Goal: Task Accomplishment & Management: Manage account settings

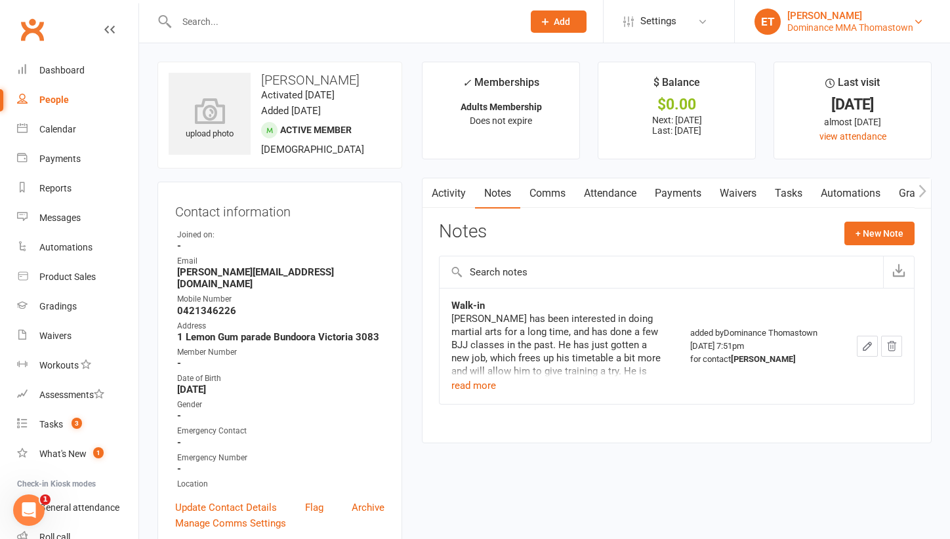
click at [822, 24] on div "Dominance MMA Thomastown" at bounding box center [850, 28] width 126 height 12
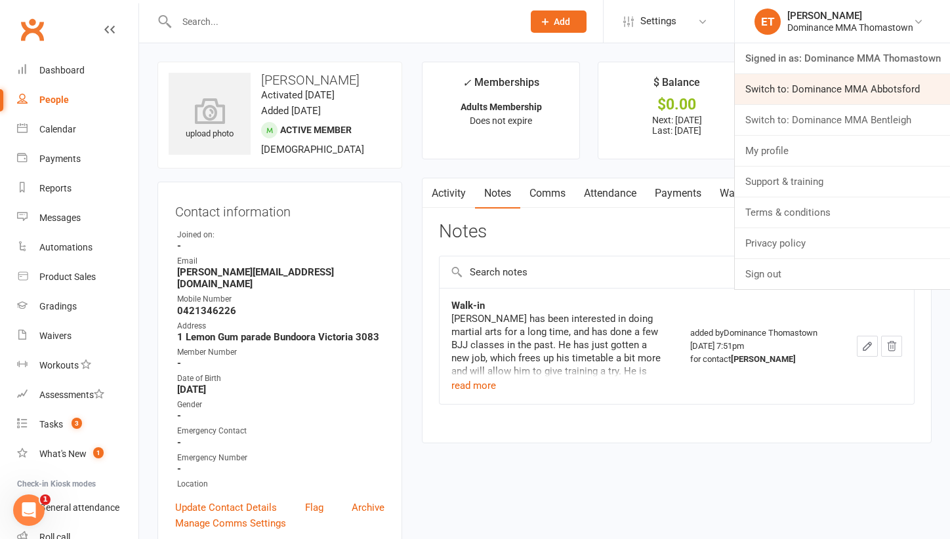
click at [829, 85] on link "Switch to: Dominance MMA Abbotsford" at bounding box center [842, 89] width 215 height 30
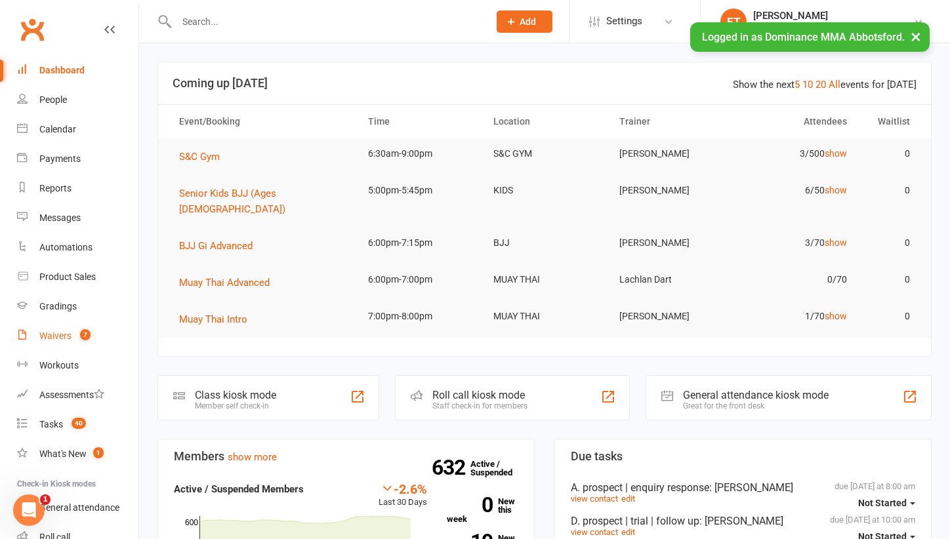
click at [64, 329] on link "Waivers 7" at bounding box center [77, 336] width 121 height 30
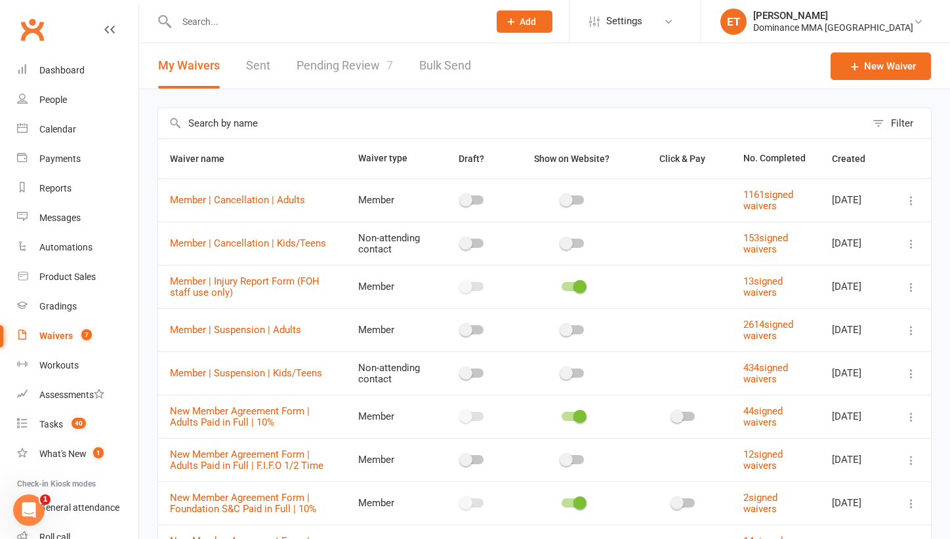
click at [342, 72] on link "Pending Review 7" at bounding box center [345, 65] width 96 height 45
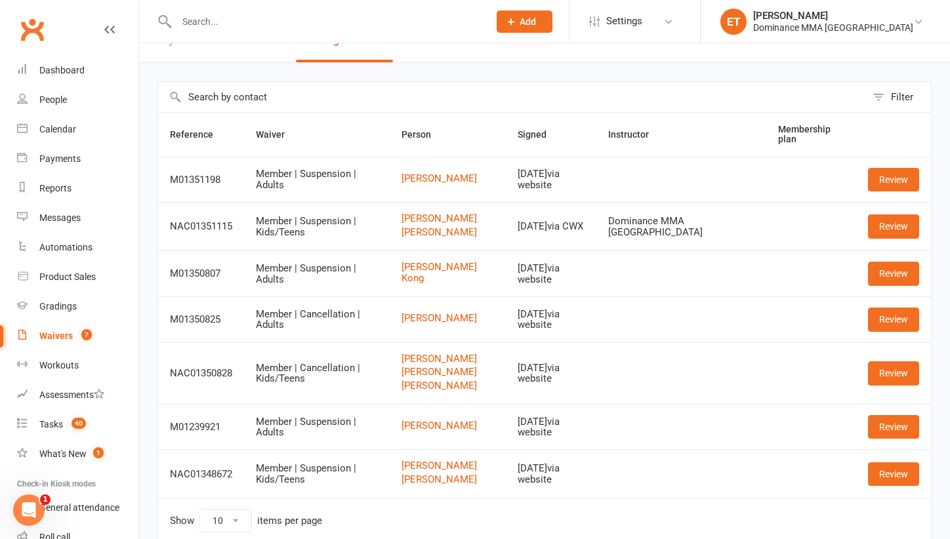
scroll to position [21, 0]
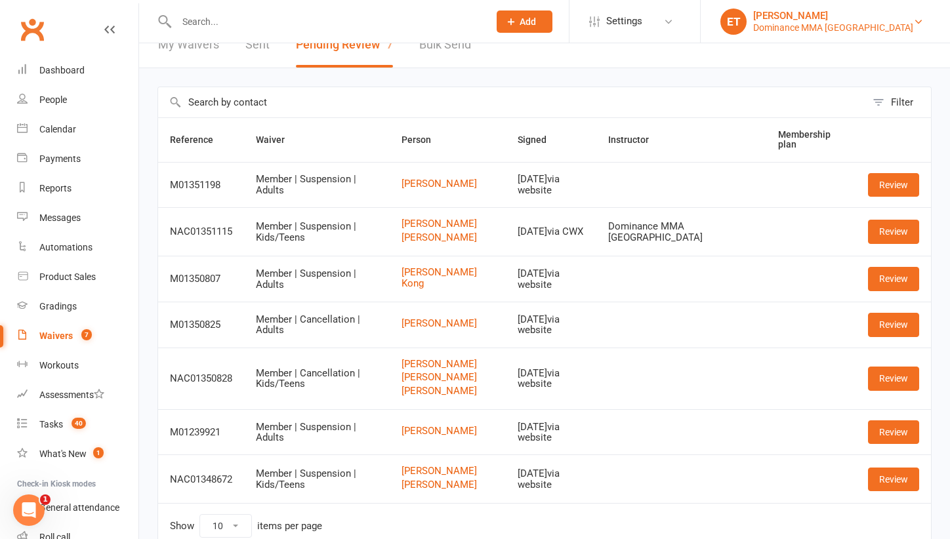
click at [913, 22] on div "Dominance MMA [GEOGRAPHIC_DATA]" at bounding box center [833, 28] width 160 height 12
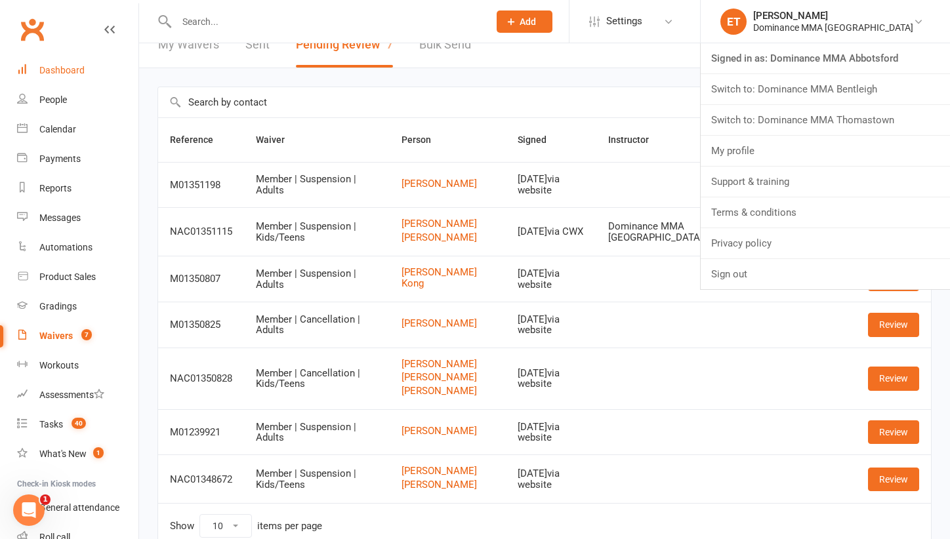
click at [52, 68] on div "Dashboard" at bounding box center [61, 70] width 45 height 10
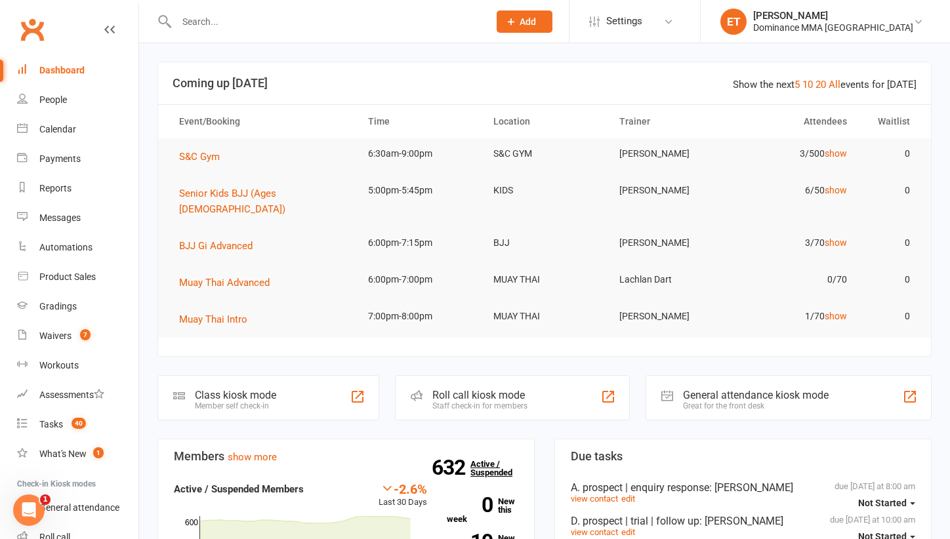
click at [489, 450] on link "632 Active / Suspended" at bounding box center [499, 468] width 58 height 37
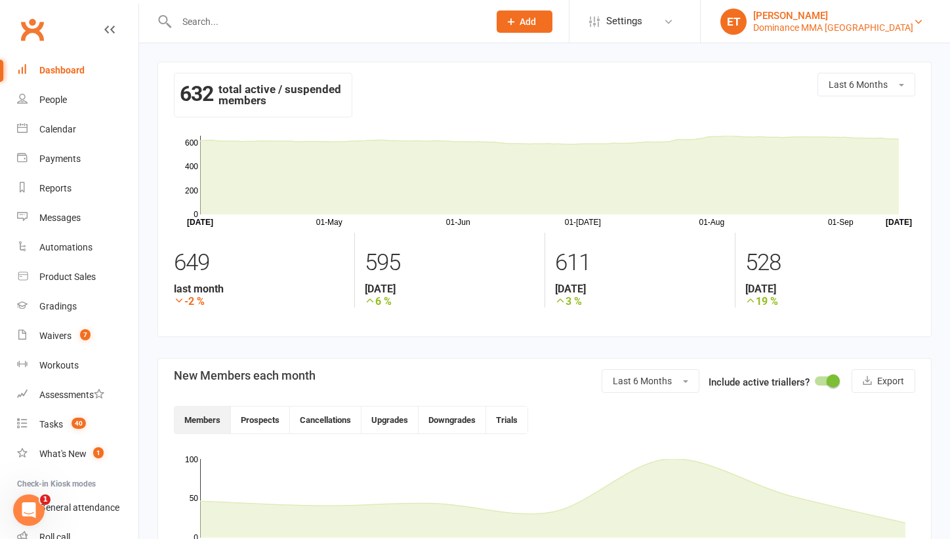
click at [878, 17] on div "[PERSON_NAME]" at bounding box center [833, 16] width 160 height 12
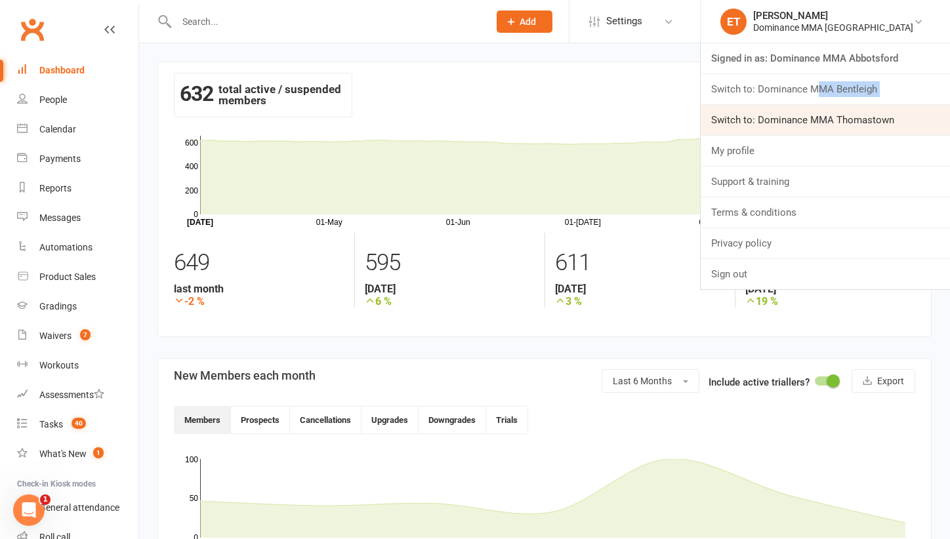
drag, startPoint x: 863, startPoint y: 85, endPoint x: 863, endPoint y: 108, distance: 23.0
click at [858, 112] on link "Switch to: Dominance MMA Thomastown" at bounding box center [825, 120] width 249 height 30
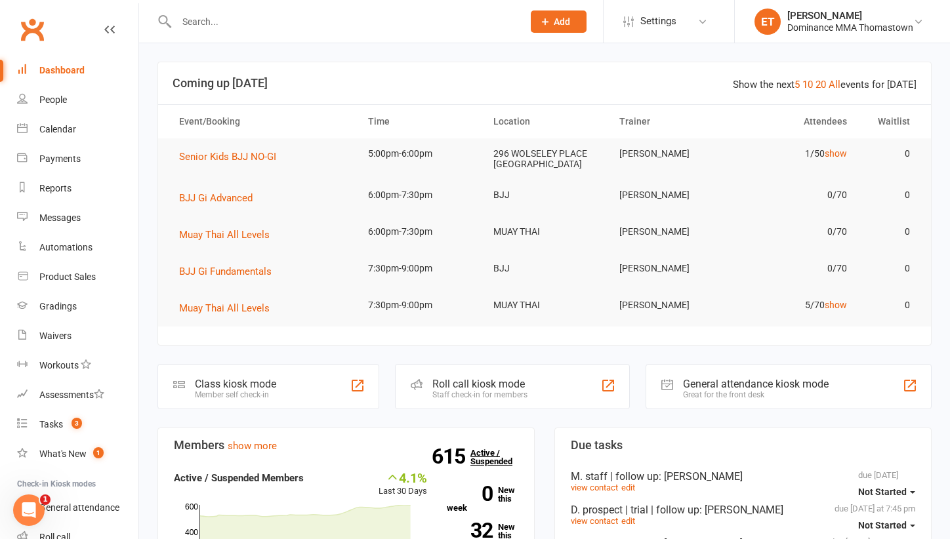
click at [470, 449] on link "615 Active / Suspended" at bounding box center [499, 457] width 58 height 37
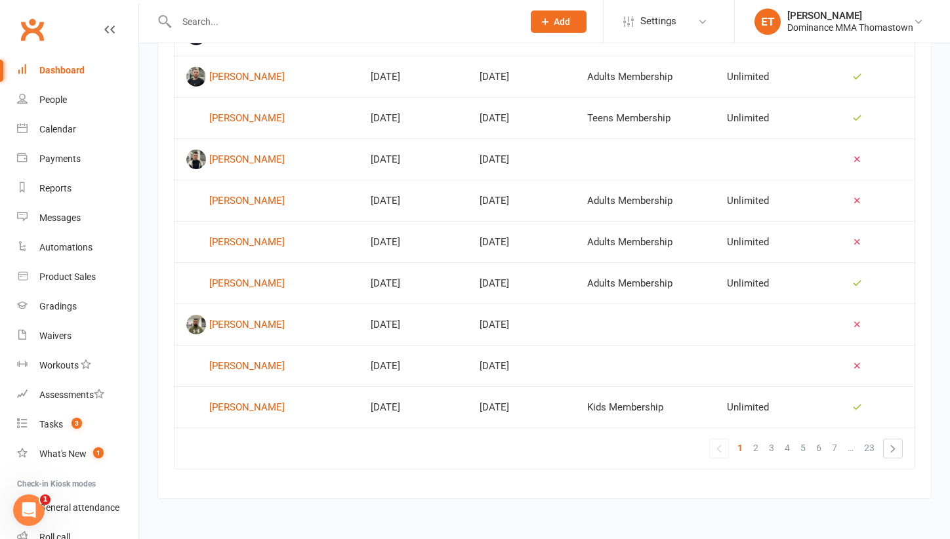
scroll to position [840, 0]
click at [61, 106] on link "People" at bounding box center [77, 100] width 121 height 30
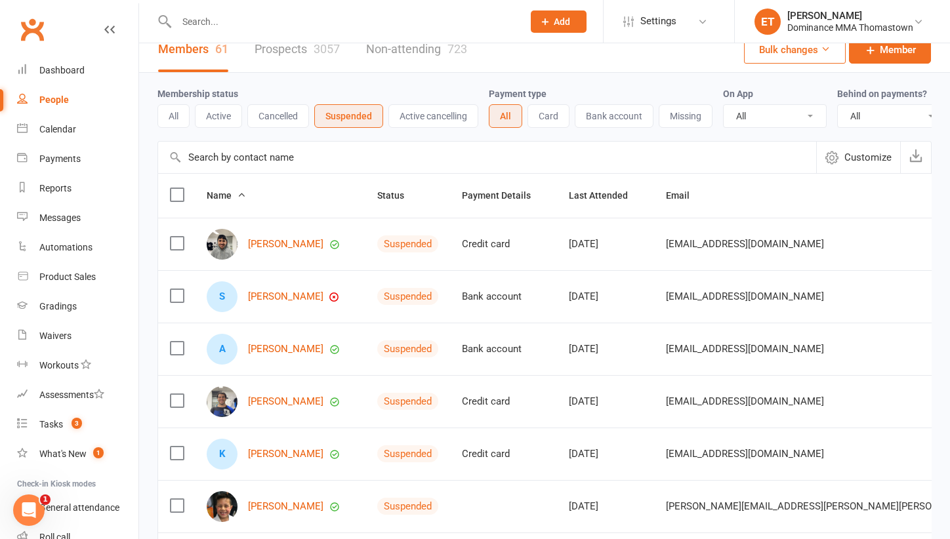
scroll to position [22, 0]
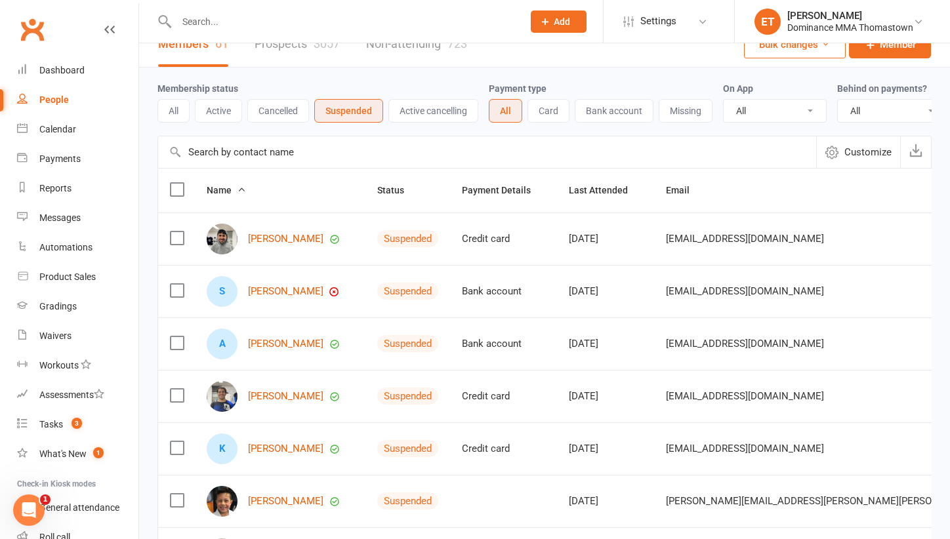
click at [179, 111] on button "All" at bounding box center [173, 111] width 32 height 24
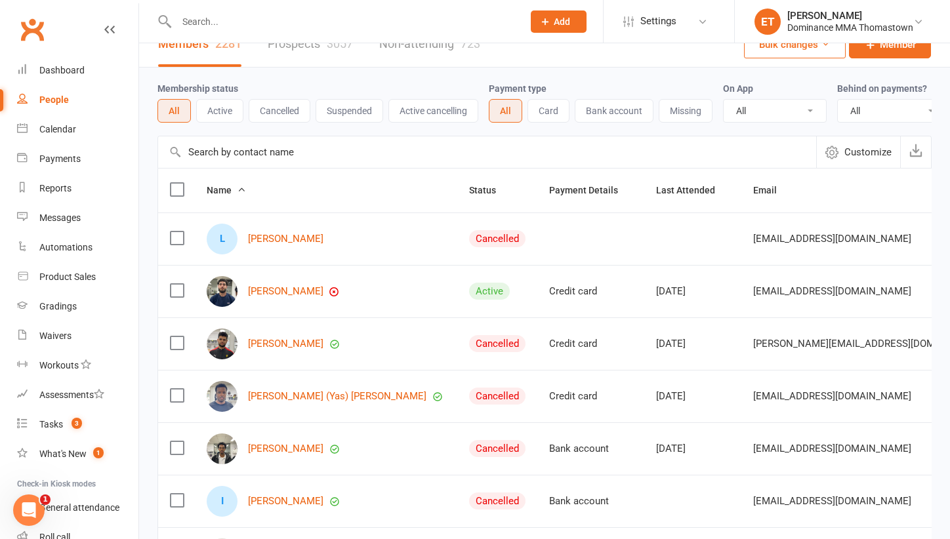
click at [232, 113] on button "Active" at bounding box center [219, 111] width 47 height 24
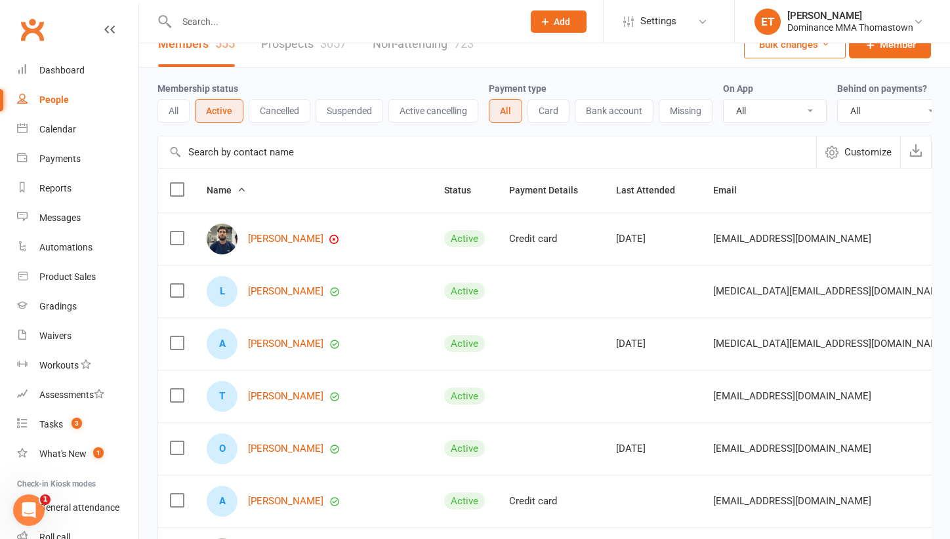
click at [346, 116] on button "Suspended" at bounding box center [350, 111] width 68 height 24
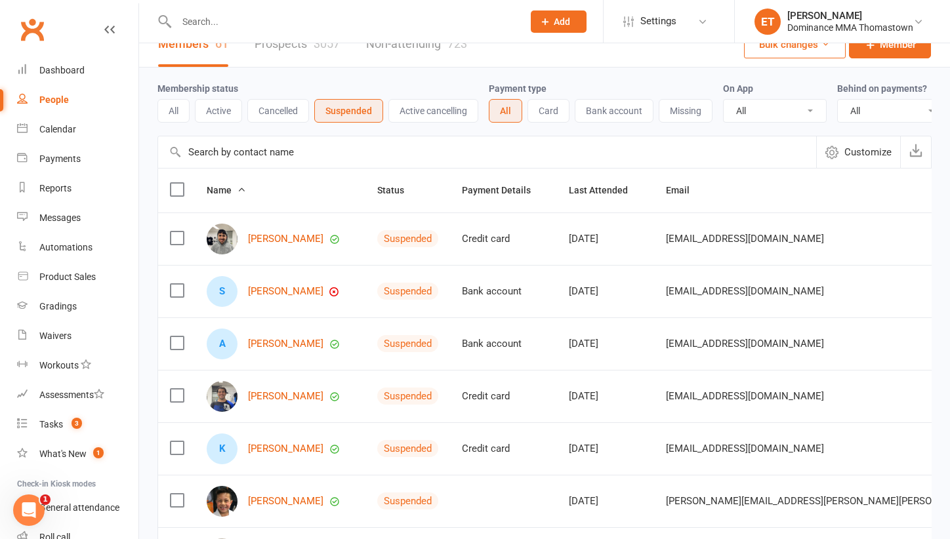
click at [206, 106] on button "Active" at bounding box center [218, 111] width 47 height 24
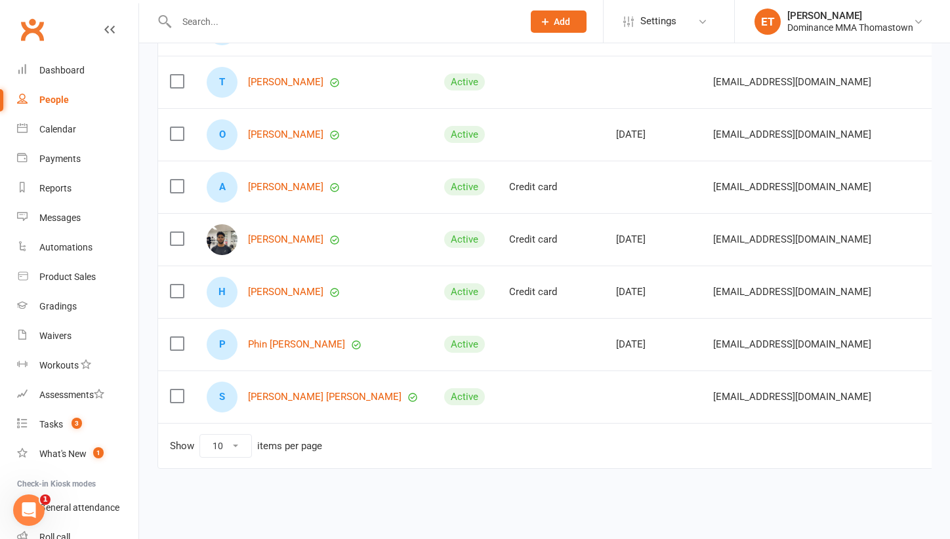
scroll to position [346, 0]
select select "100"
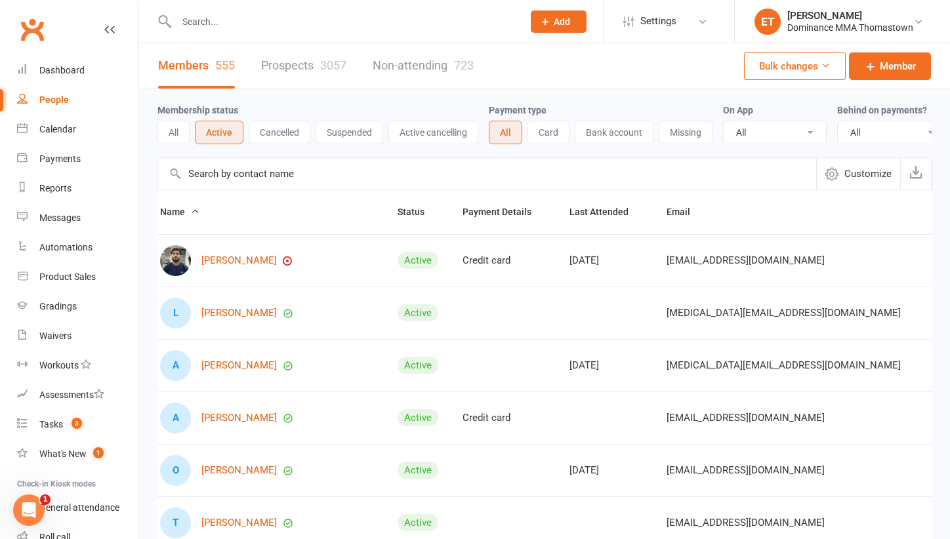
scroll to position [0, 0]
click at [916, 176] on icon "button" at bounding box center [915, 171] width 13 height 13
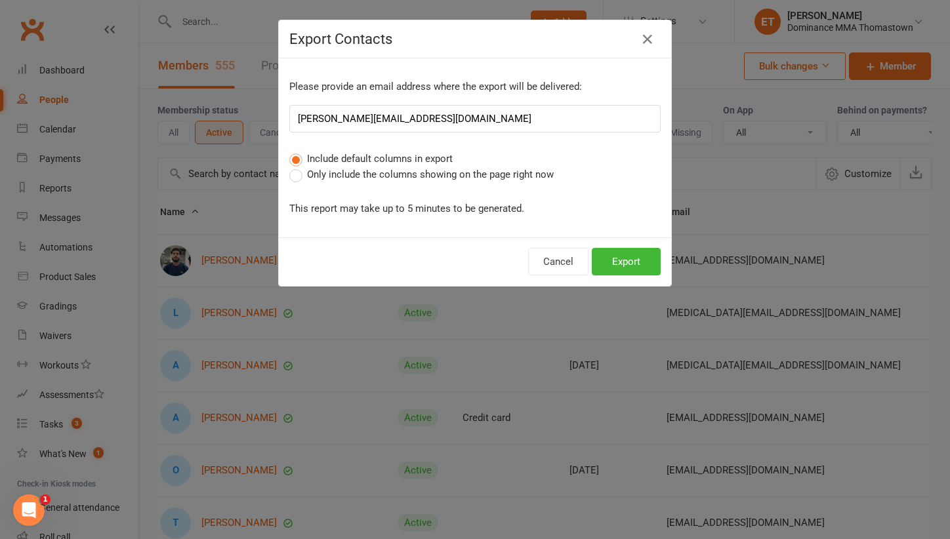
click at [449, 177] on span "Only include the columns showing on the page right now" at bounding box center [430, 174] width 247 height 14
click at [298, 167] on input "Only include the columns showing on the page right now" at bounding box center [293, 167] width 9 height 0
click at [634, 255] on button "Export" at bounding box center [626, 262] width 69 height 28
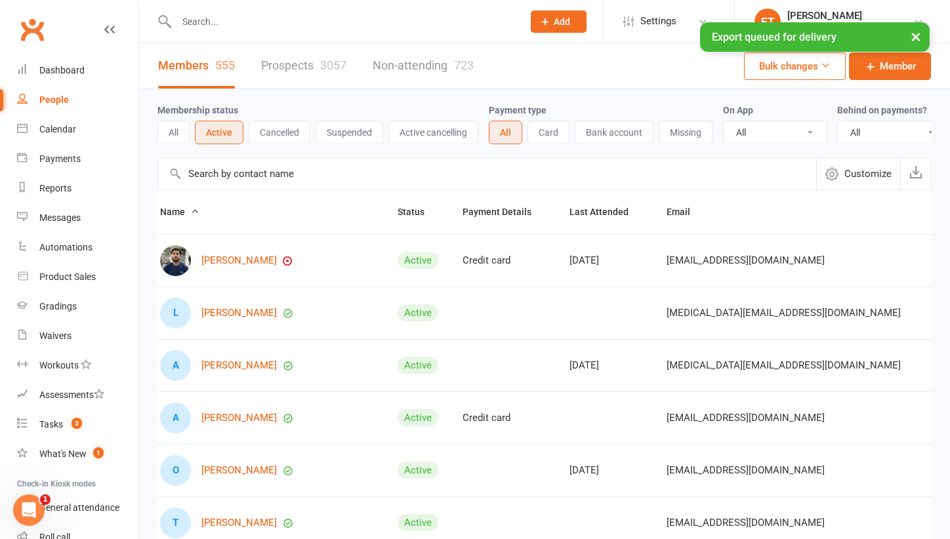
click at [337, 131] on button "Suspended" at bounding box center [350, 133] width 68 height 24
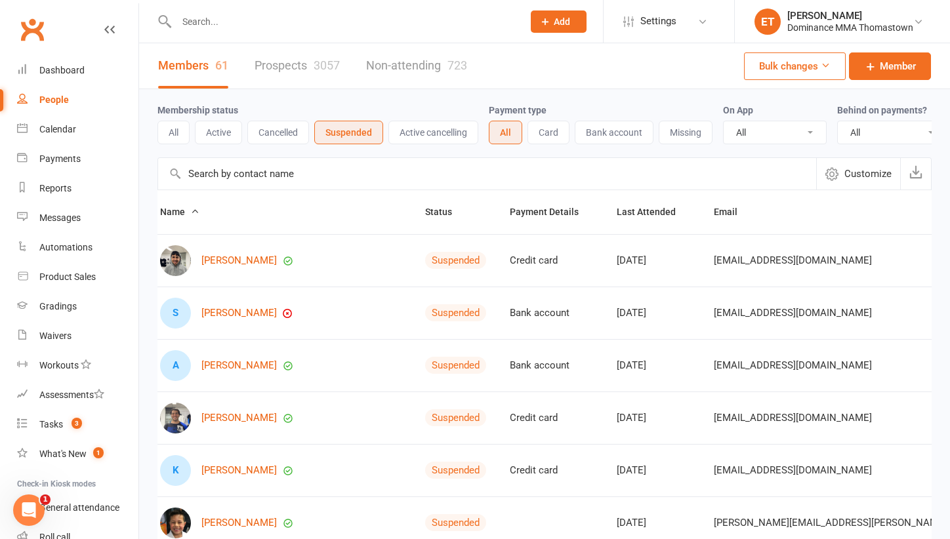
click at [909, 182] on button "button" at bounding box center [915, 173] width 31 height 31
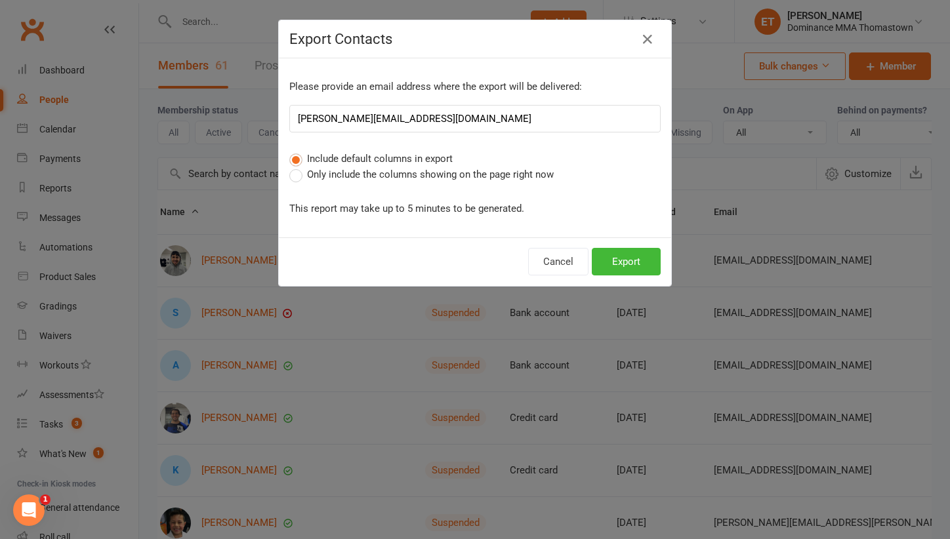
click at [420, 171] on span "Only include the columns showing on the page right now" at bounding box center [430, 174] width 247 height 14
click at [298, 167] on input "Only include the columns showing on the page right now" at bounding box center [293, 167] width 9 height 0
click at [615, 258] on button "Export" at bounding box center [626, 262] width 69 height 28
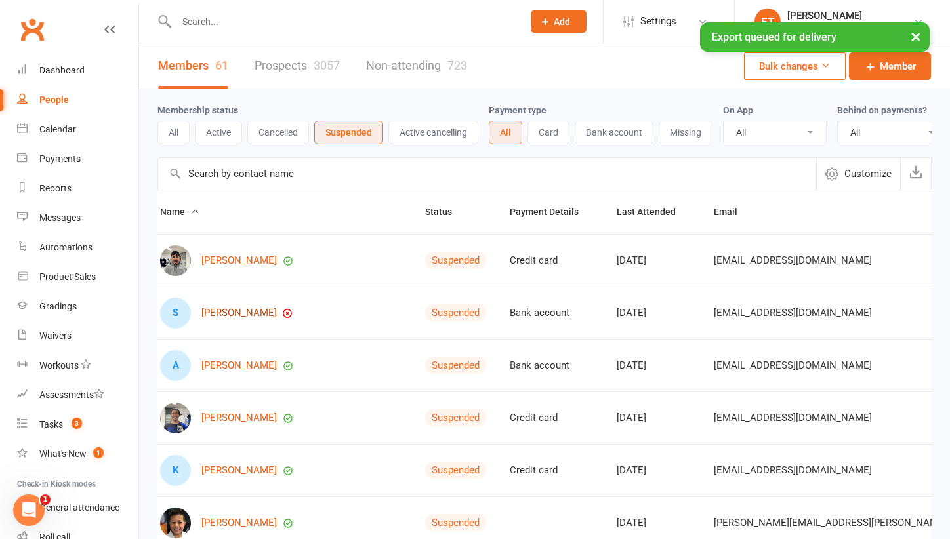
click at [212, 309] on link "Sarah Alexander" at bounding box center [238, 313] width 75 height 11
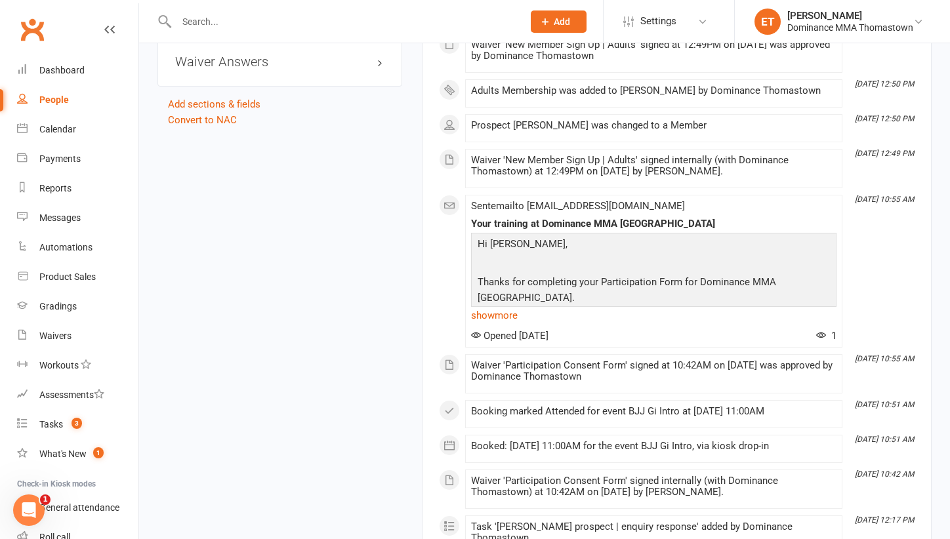
scroll to position [1388, 0]
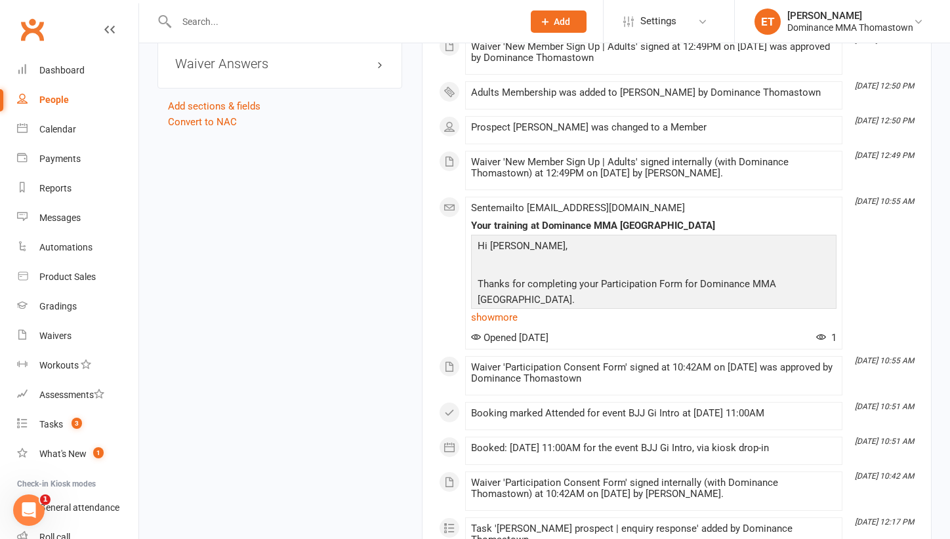
click at [190, 30] on input "text" at bounding box center [343, 21] width 341 height 18
click at [895, 13] on div "[PERSON_NAME]" at bounding box center [850, 16] width 126 height 12
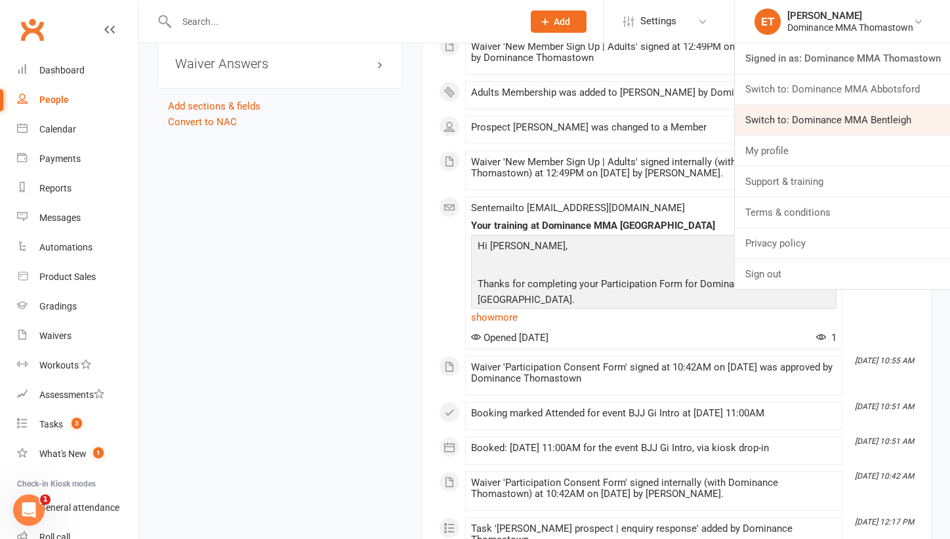
click at [873, 109] on link "Switch to: Dominance MMA Bentleigh" at bounding box center [842, 120] width 215 height 30
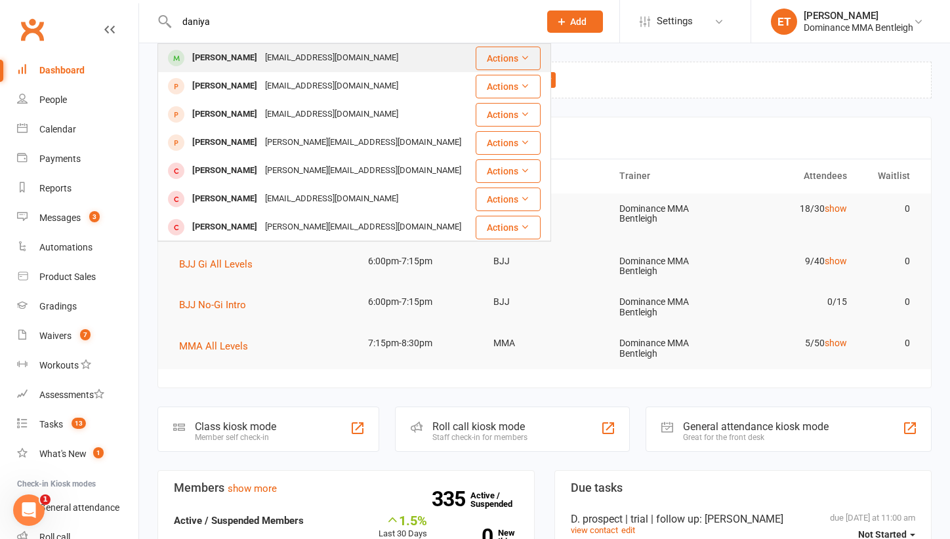
type input "daniya"
click at [283, 59] on div "Beebumblee7@gmail.com" at bounding box center [331, 58] width 141 height 19
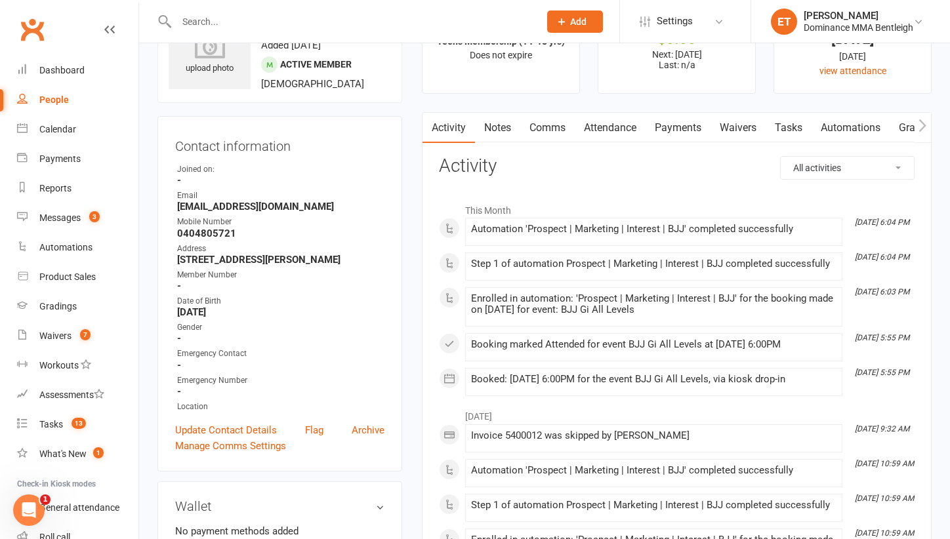
scroll to position [72, 0]
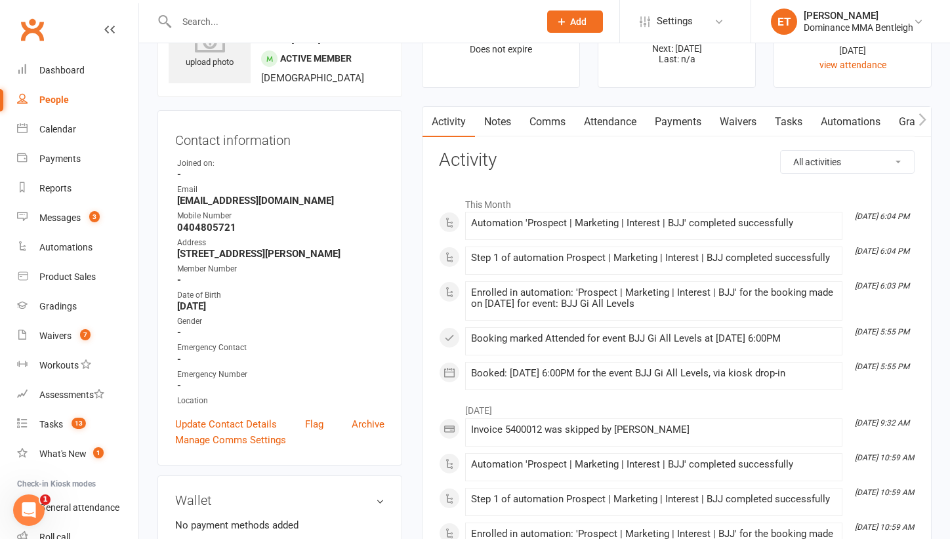
click at [685, 108] on link "Payments" at bounding box center [678, 122] width 65 height 30
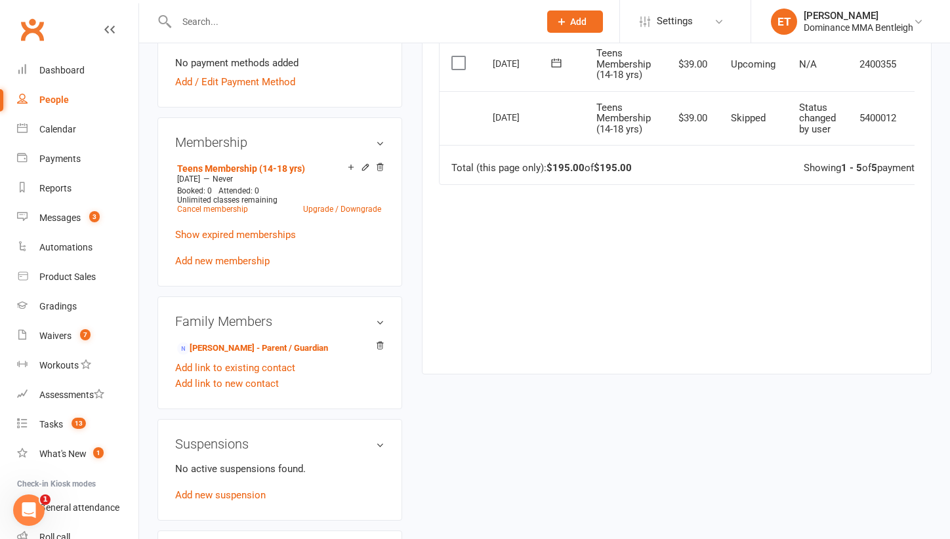
scroll to position [539, 0]
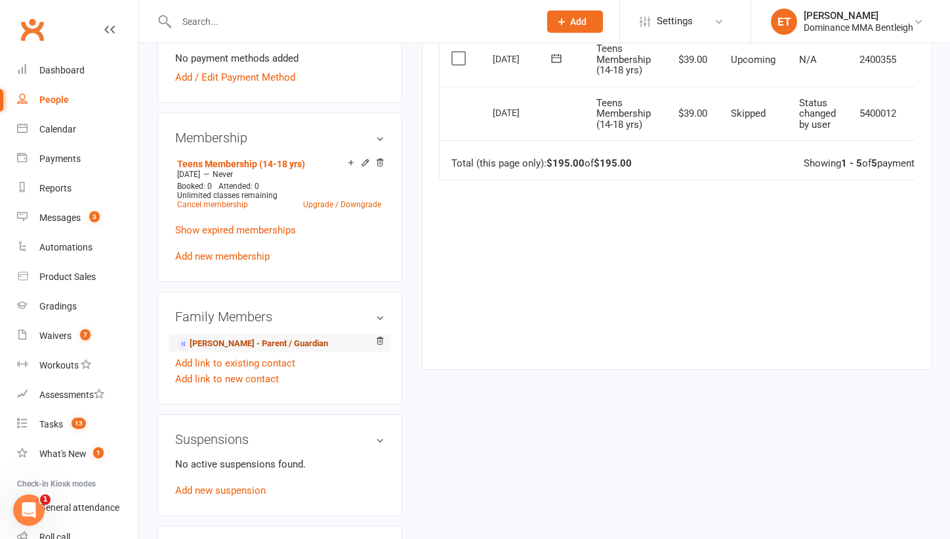
click at [264, 351] on link "Maria Rashid - Parent / Guardian" at bounding box center [252, 344] width 151 height 14
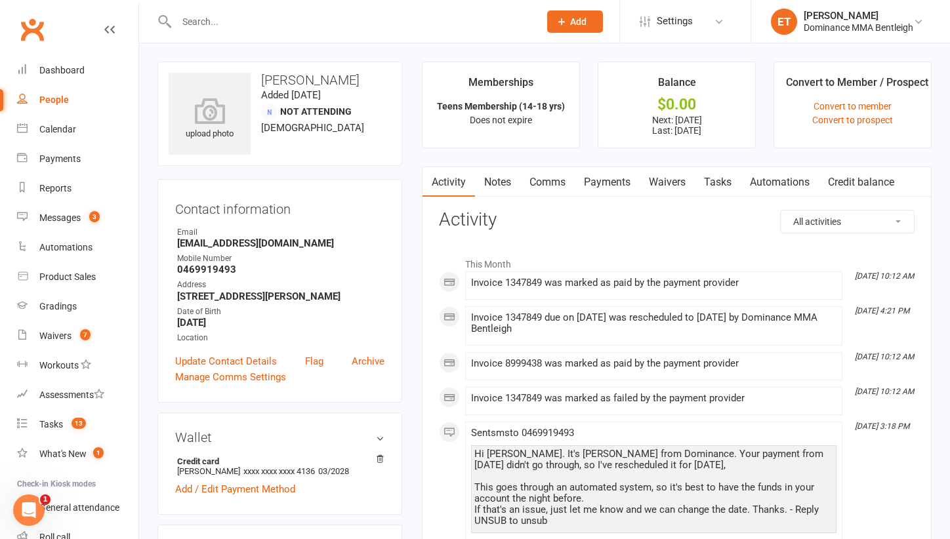
click at [619, 186] on link "Payments" at bounding box center [607, 182] width 65 height 30
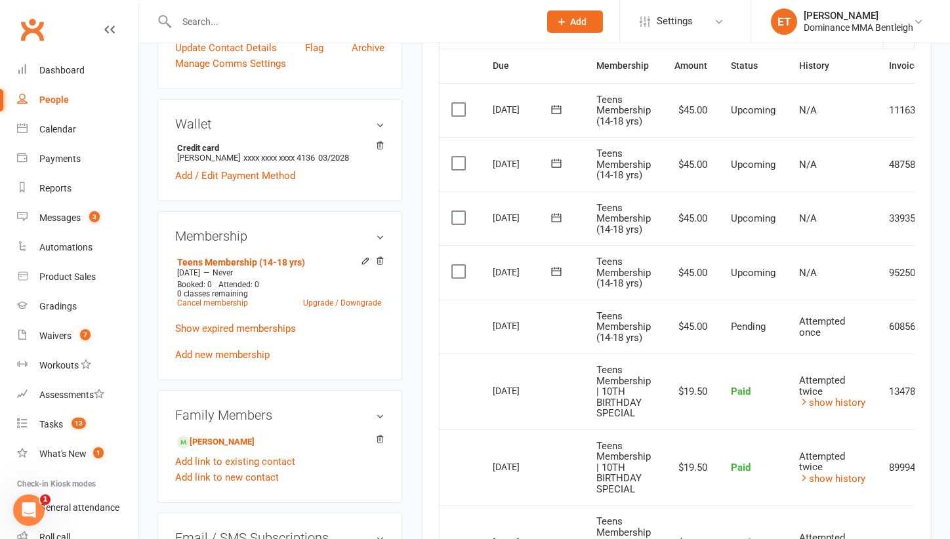
scroll to position [312, 0]
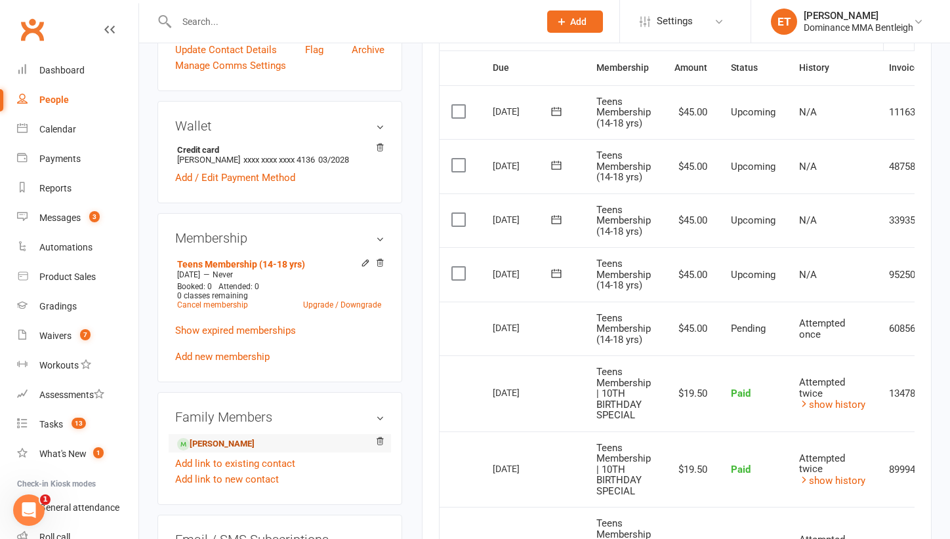
click at [253, 451] on link "Daniyal Ahmed - Child" at bounding box center [215, 445] width 77 height 14
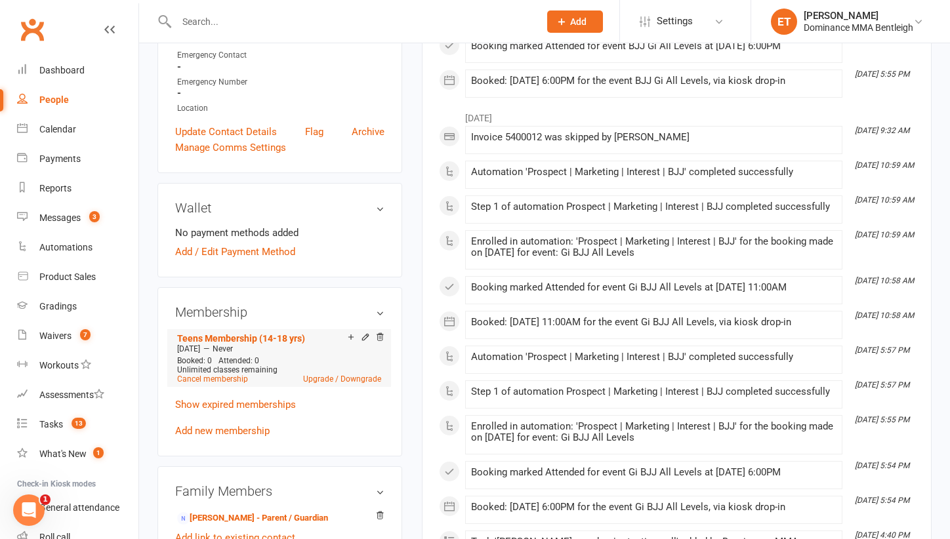
scroll to position [367, 0]
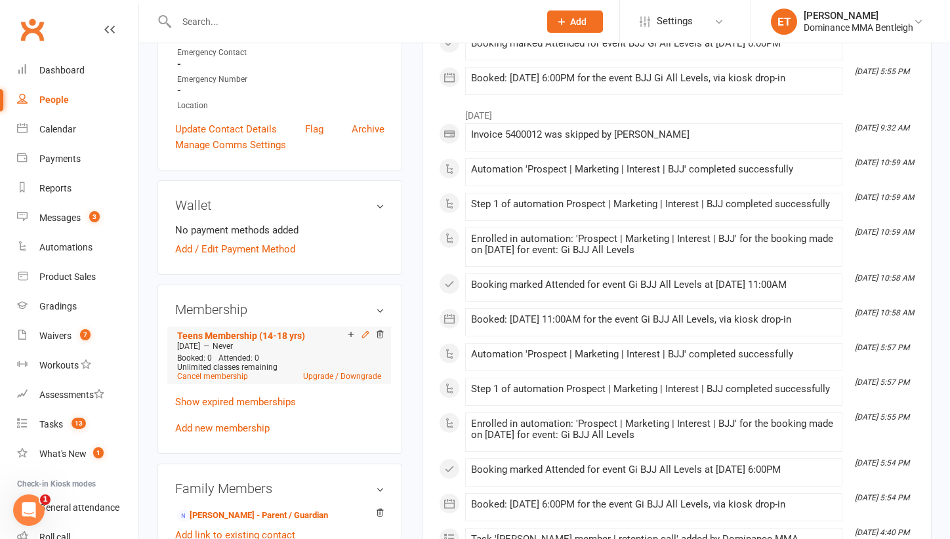
click at [364, 337] on icon at bounding box center [366, 334] width 6 height 6
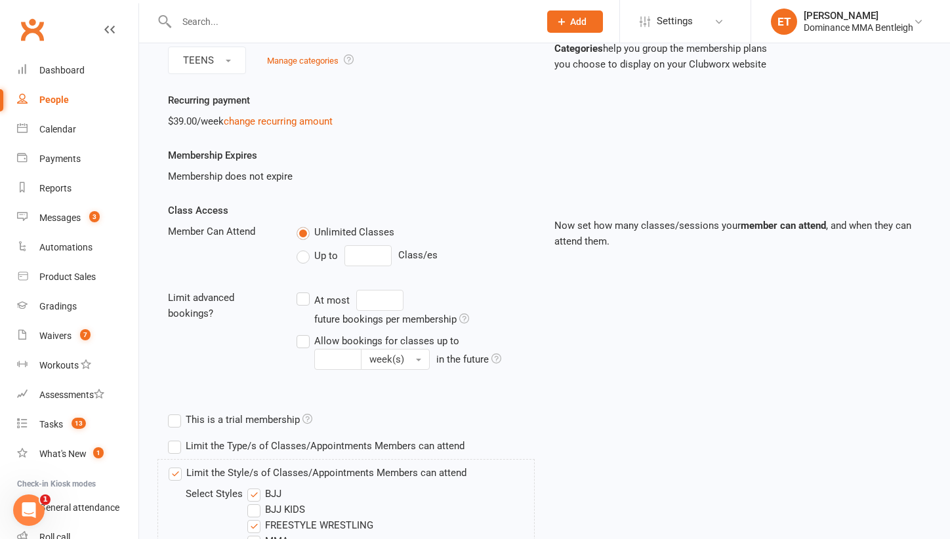
scroll to position [148, 0]
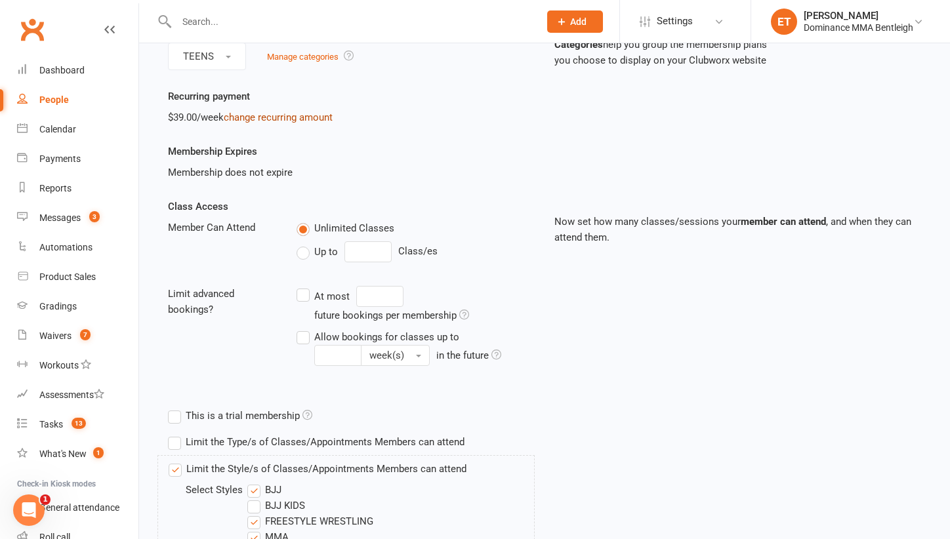
click at [289, 118] on link "change recurring amount" at bounding box center [278, 118] width 109 height 12
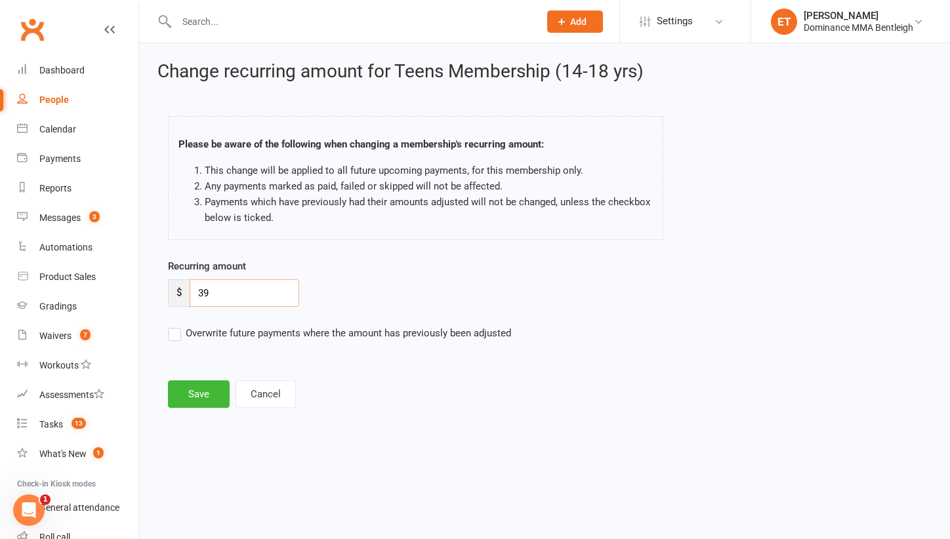
click at [250, 293] on input "39" at bounding box center [245, 293] width 110 height 28
click at [242, 301] on input "0" at bounding box center [245, 293] width 110 height 28
type input "0.00"
click at [175, 334] on label "Overwrite future payments where the amount has previously been adjusted" at bounding box center [339, 333] width 343 height 16
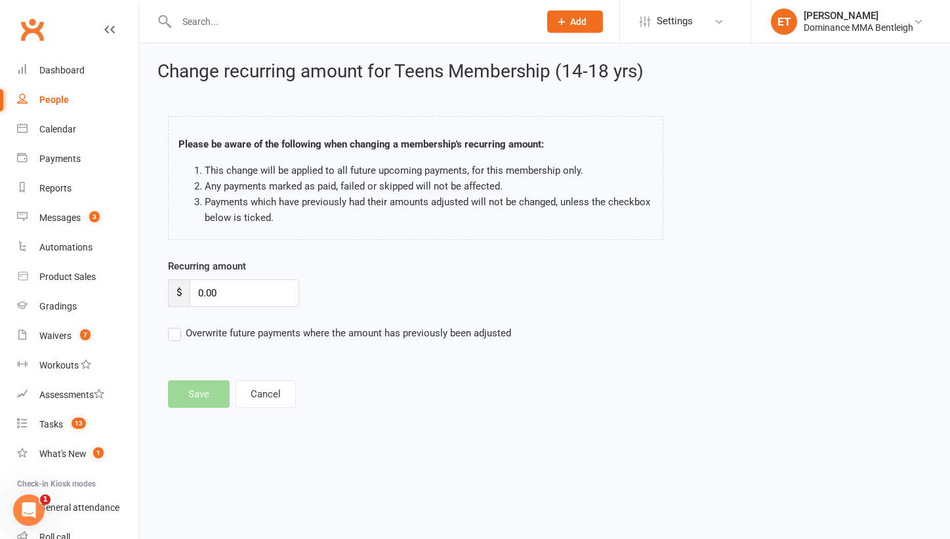
click at [175, 325] on input "Overwrite future payments where the amount has previously been adjusted" at bounding box center [339, 325] width 343 height 0
click at [203, 396] on main "Please be aware of the following when changing a membership's recurring amount:…" at bounding box center [544, 255] width 774 height 305
click at [258, 396] on button "Cancel" at bounding box center [266, 395] width 60 height 28
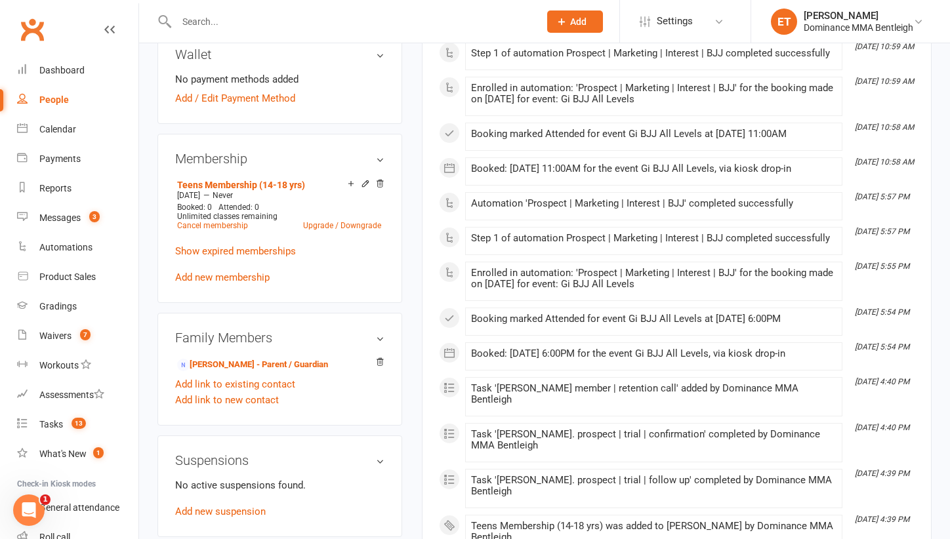
scroll to position [518, 0]
click at [330, 230] on link "Upgrade / Downgrade" at bounding box center [342, 224] width 78 height 9
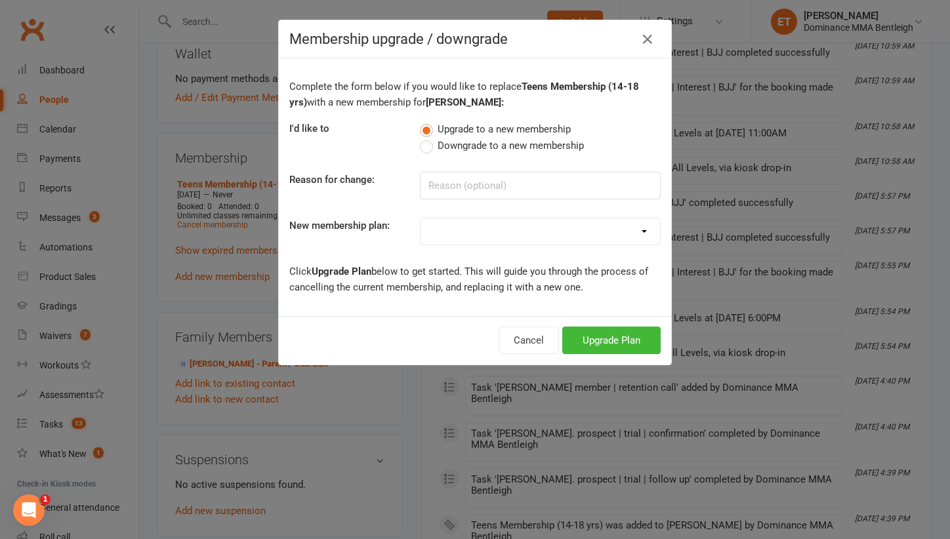
click at [445, 143] on span "Downgrade to a new membership" at bounding box center [511, 145] width 146 height 14
click at [428, 138] on input "Downgrade to a new membership" at bounding box center [424, 138] width 9 height 0
click at [461, 216] on div "Complete the form below if you would like to replace Teens Membership (14-18 yr…" at bounding box center [475, 187] width 392 height 258
click at [452, 249] on div "Complete the form below if you would like to replace Teens Membership (14-18 yr…" at bounding box center [475, 187] width 392 height 258
select select "3"
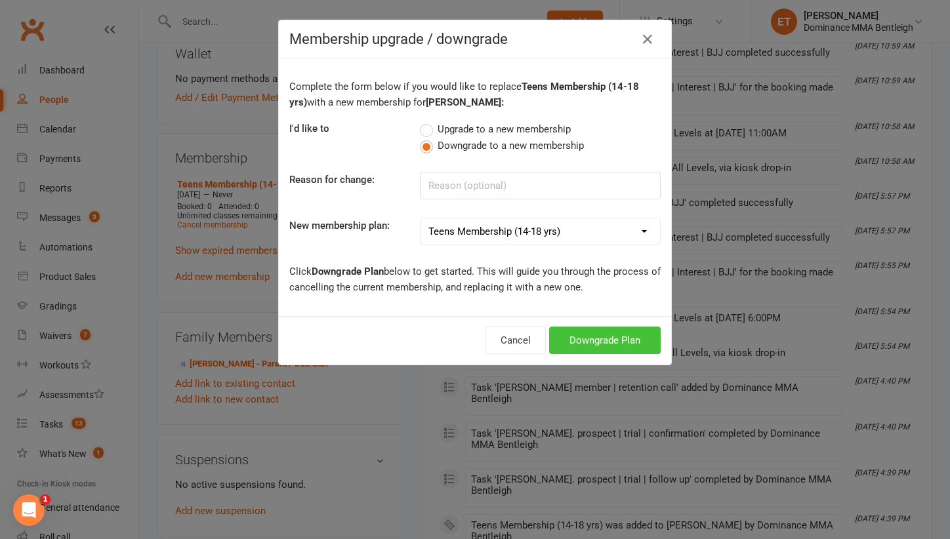
click at [607, 334] on button "Downgrade Plan" at bounding box center [605, 341] width 112 height 28
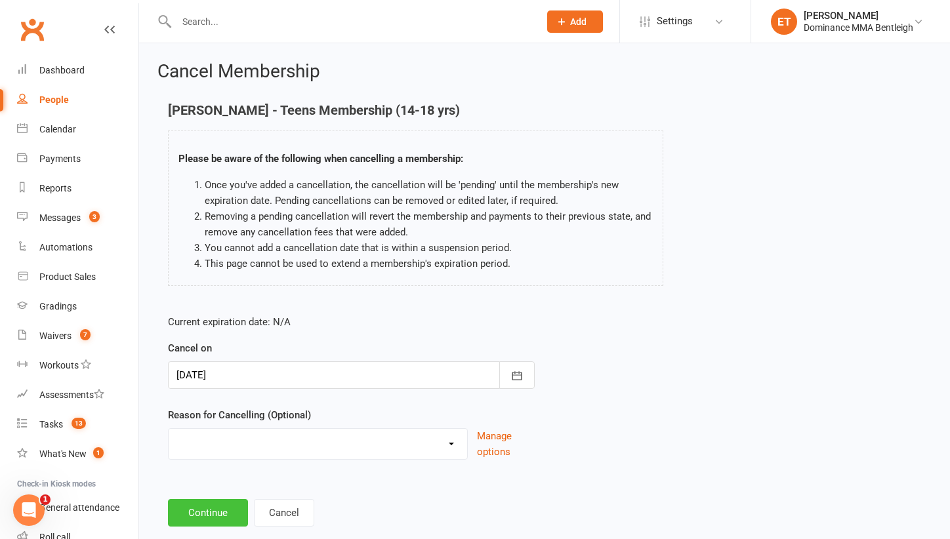
click at [211, 517] on button "Continue" at bounding box center [208, 513] width 80 height 28
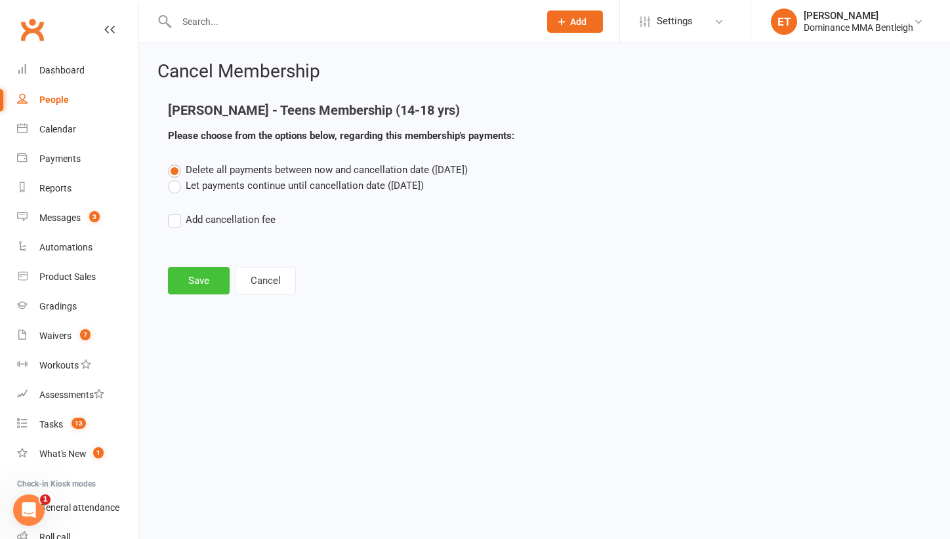
click at [201, 281] on button "Save" at bounding box center [199, 281] width 62 height 28
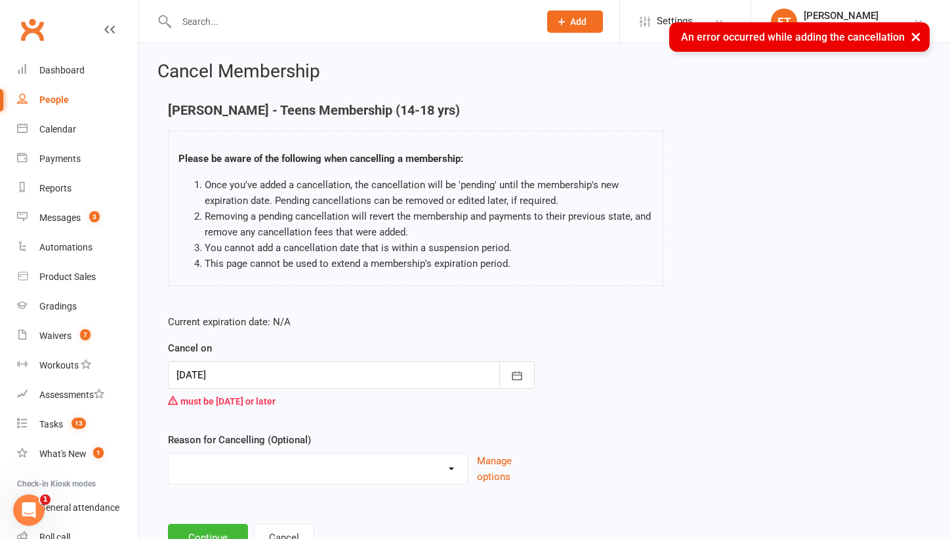
click at [255, 382] on div at bounding box center [351, 375] width 367 height 28
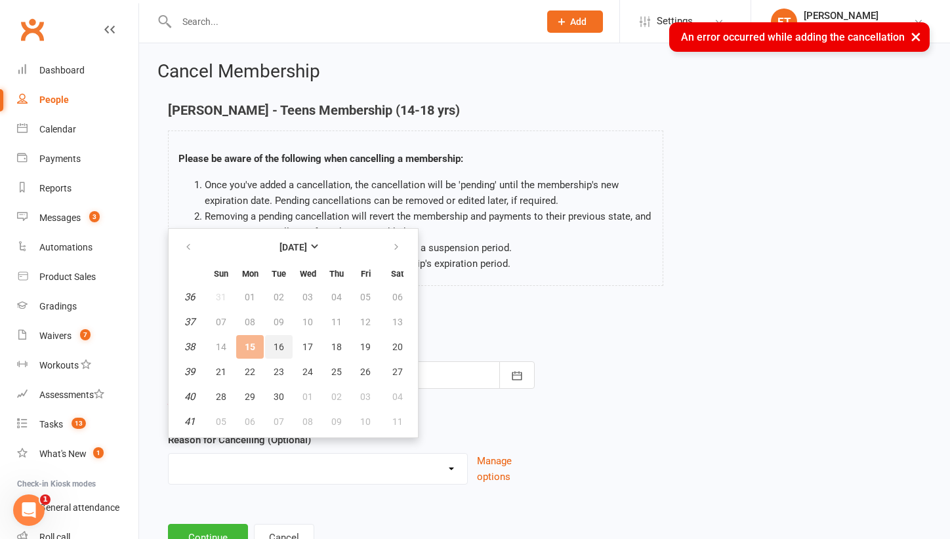
click at [277, 357] on button "16" at bounding box center [279, 347] width 28 height 24
type input "16 Sep 2025"
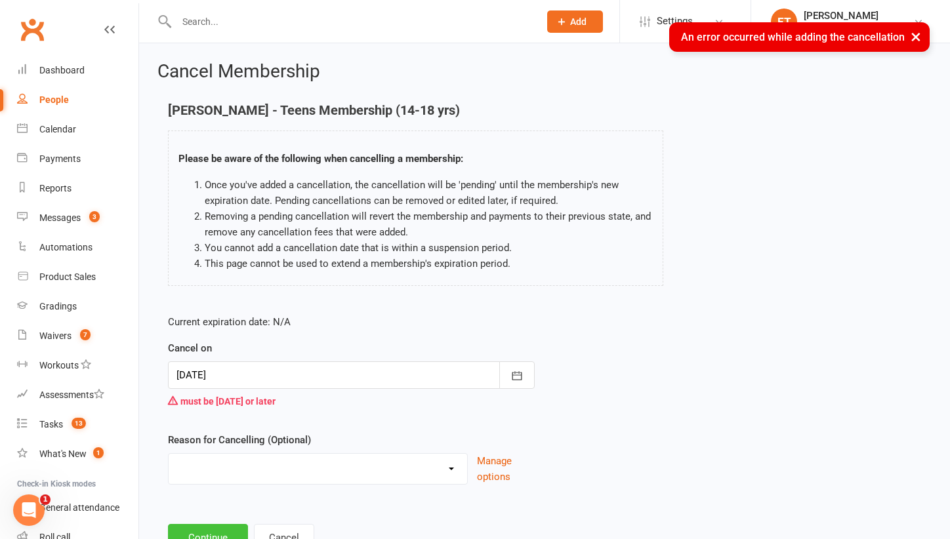
click at [217, 528] on button "Continue" at bounding box center [208, 538] width 80 height 28
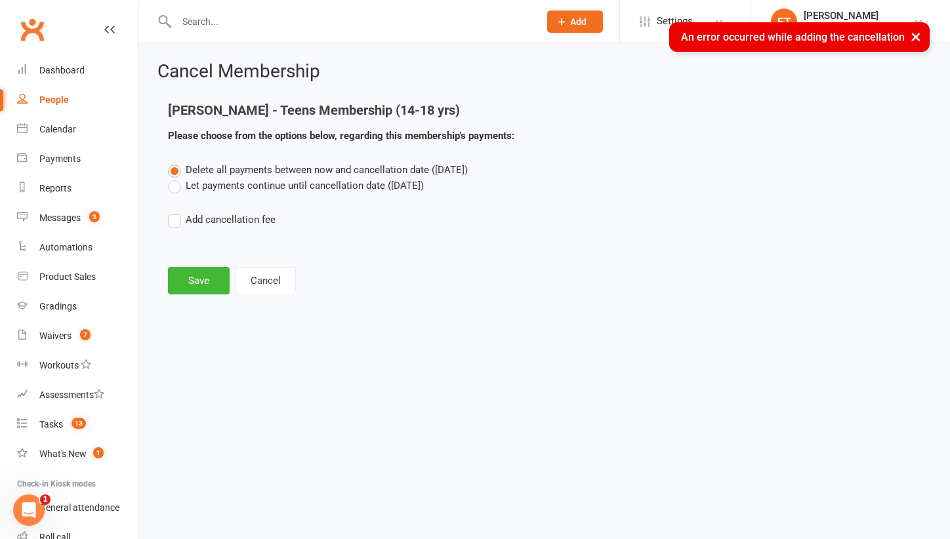
click at [277, 184] on label "Let payments continue until cancellation date (Sep 16, 2025)" at bounding box center [296, 186] width 256 height 16
click at [176, 178] on input "Let payments continue until cancellation date (Sep 16, 2025)" at bounding box center [172, 178] width 9 height 0
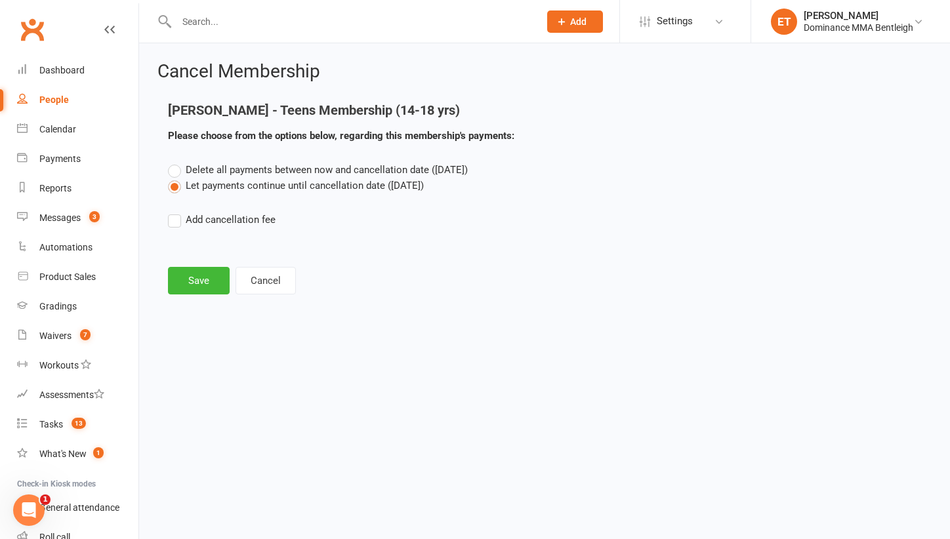
click at [229, 168] on span "Delete all payments between now and cancellation date (Sep 16, 2025)" at bounding box center [327, 170] width 282 height 12
click at [176, 162] on input "Delete all payments between now and cancellation date (Sep 16, 2025)" at bounding box center [172, 162] width 9 height 0
click at [265, 180] on label "Let payments continue until cancellation date (Sep 16, 2025)" at bounding box center [296, 186] width 256 height 16
click at [176, 178] on input "Let payments continue until cancellation date (Sep 16, 2025)" at bounding box center [172, 178] width 9 height 0
click at [209, 279] on button "Save" at bounding box center [199, 281] width 62 height 28
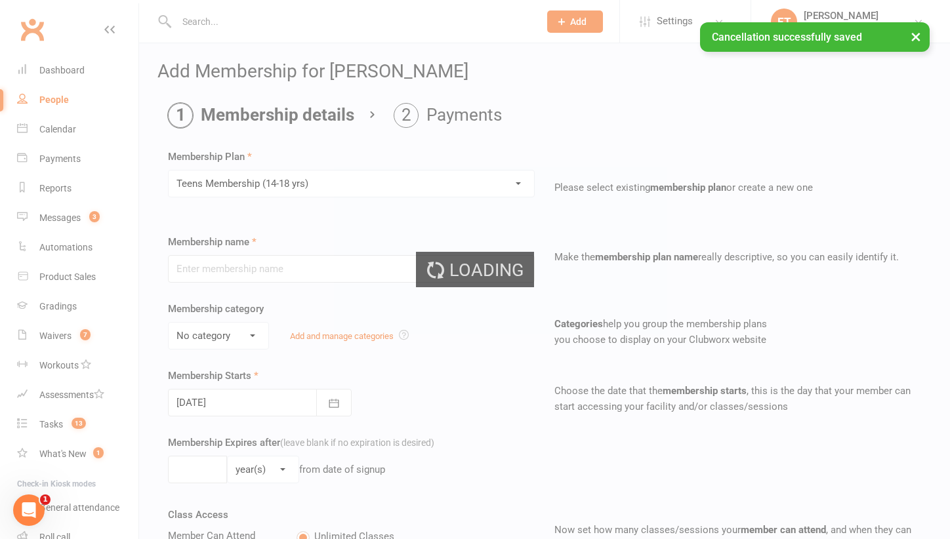
type input "Teens Membership (14-18 yrs)"
select select "3"
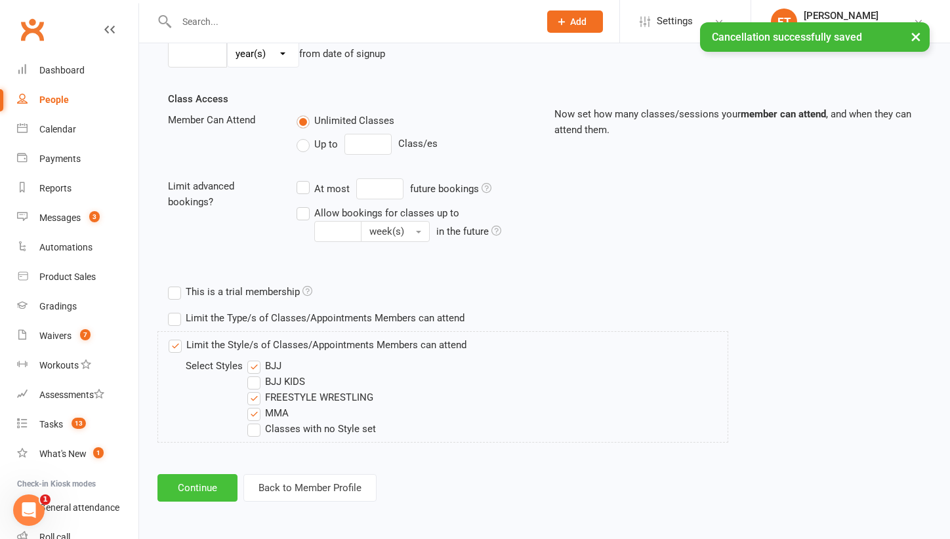
scroll to position [426, 0]
click at [215, 479] on button "Continue" at bounding box center [197, 488] width 80 height 28
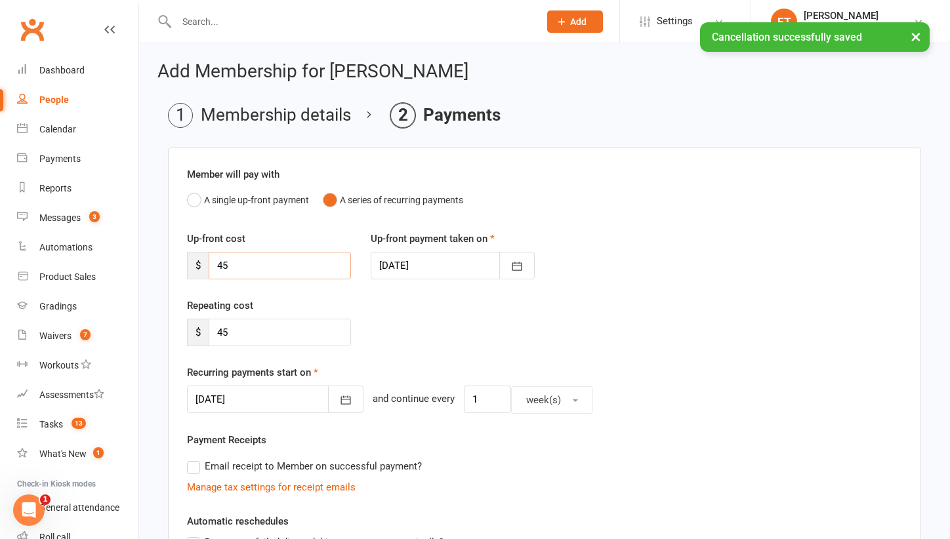
click at [330, 267] on input "45" at bounding box center [280, 266] width 142 height 28
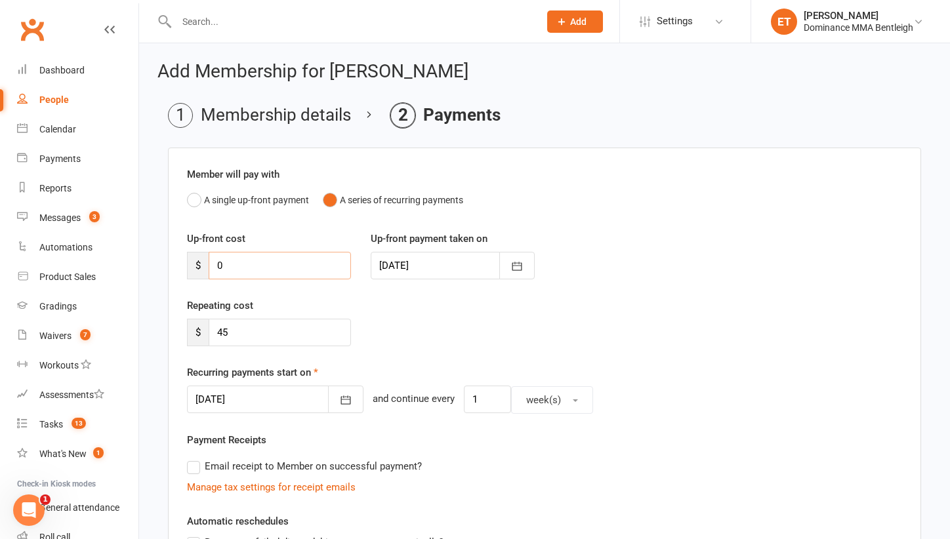
type input "0"
click at [286, 342] on input "45" at bounding box center [280, 333] width 142 height 28
type input "0"
click at [445, 331] on div "Repeating cost $ 0" at bounding box center [544, 331] width 735 height 67
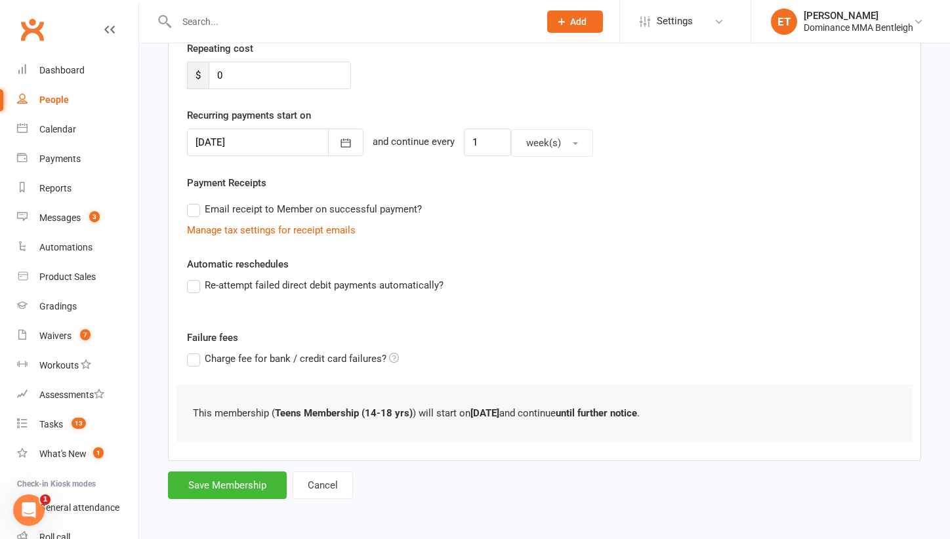
scroll to position [268, 0]
click at [214, 501] on div "Add Membership for Daniyal Ahmed Membership details Payments Member will pay wi…" at bounding box center [544, 153] width 811 height 734
click at [230, 472] on button "Save Membership" at bounding box center [227, 486] width 119 height 28
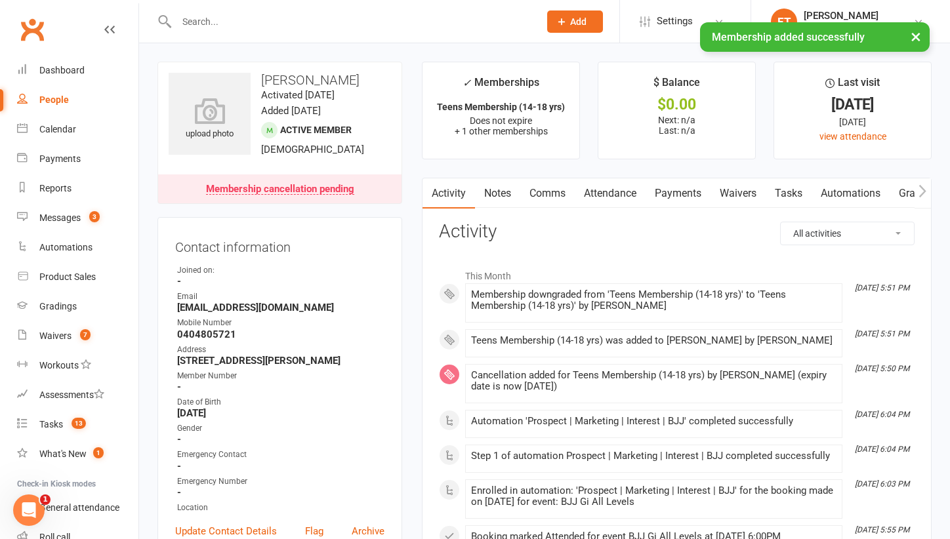
click at [676, 199] on link "Payments" at bounding box center [678, 193] width 65 height 30
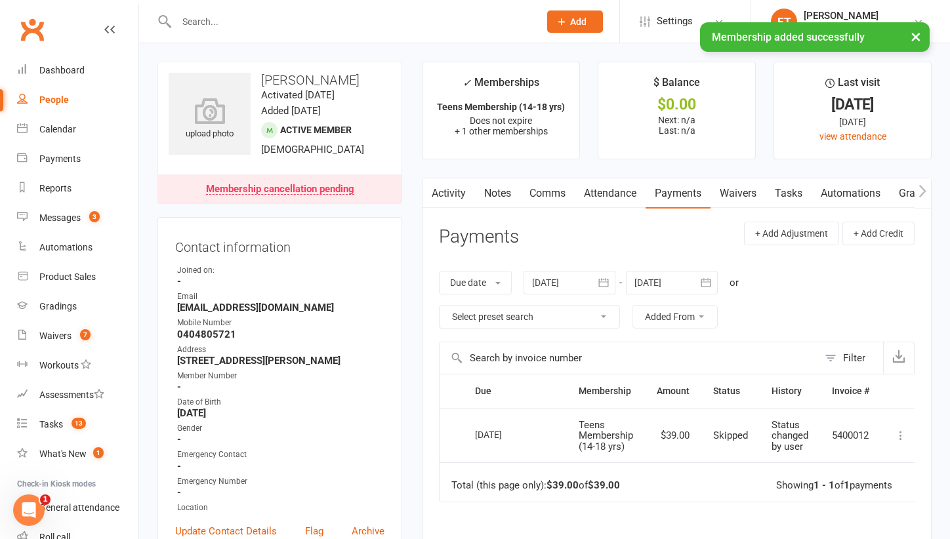
click at [615, 194] on link "Attendance" at bounding box center [610, 193] width 71 height 30
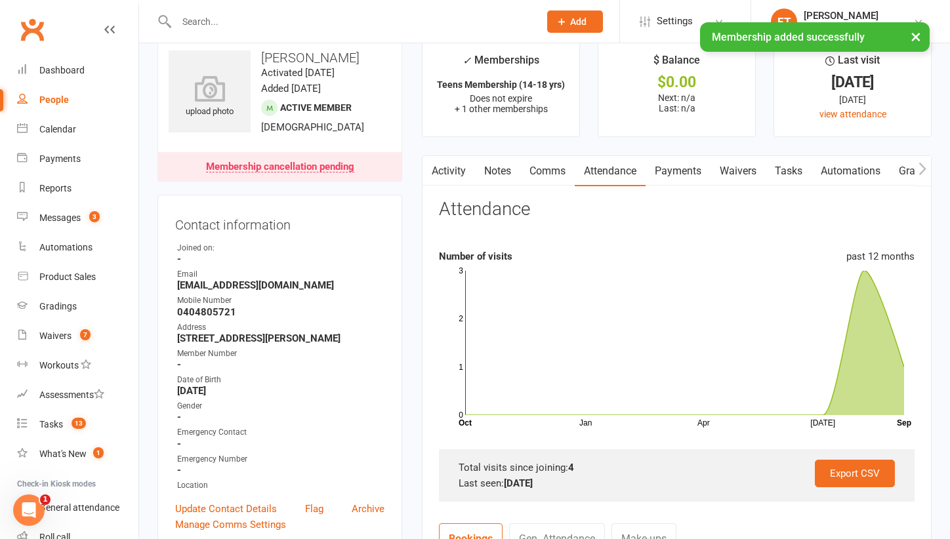
click at [675, 164] on link "Payments" at bounding box center [678, 171] width 65 height 30
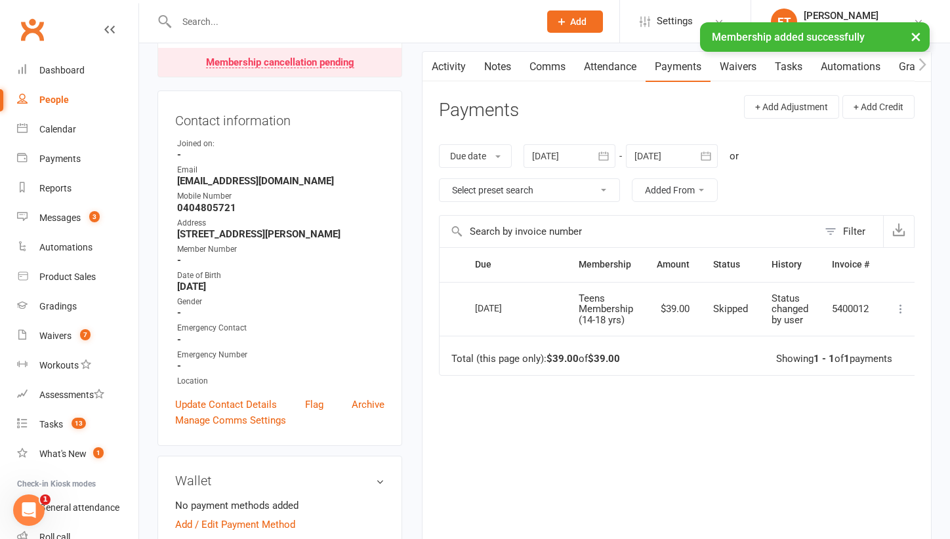
scroll to position [139, 0]
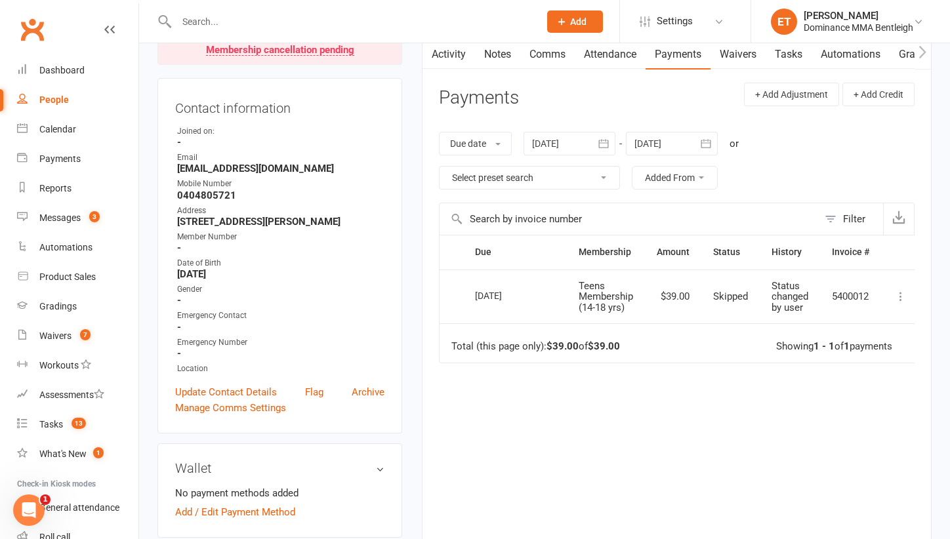
click at [897, 294] on icon at bounding box center [900, 296] width 13 height 13
click at [590, 482] on div "Due Contact Membership Amount Status History Invoice # Select this 15 Sep 2025 …" at bounding box center [677, 383] width 476 height 297
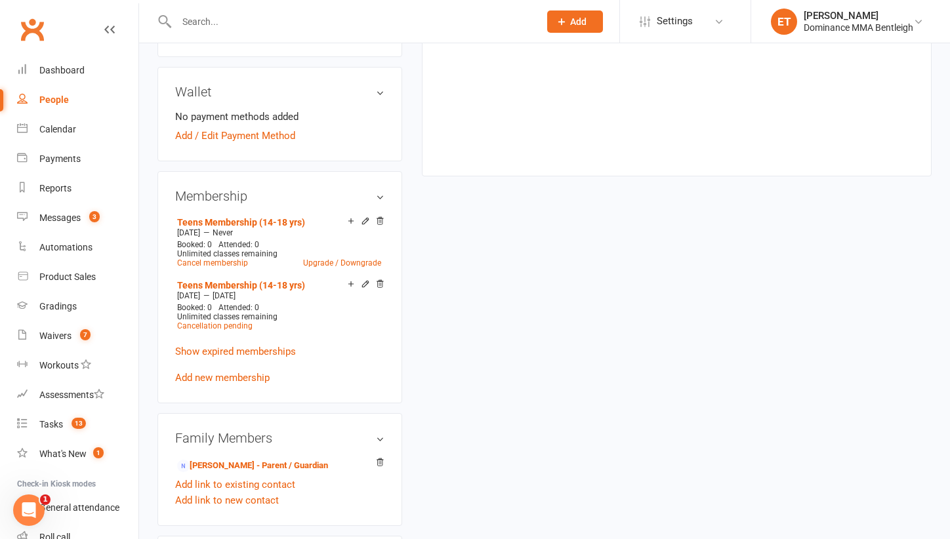
scroll to position [525, 0]
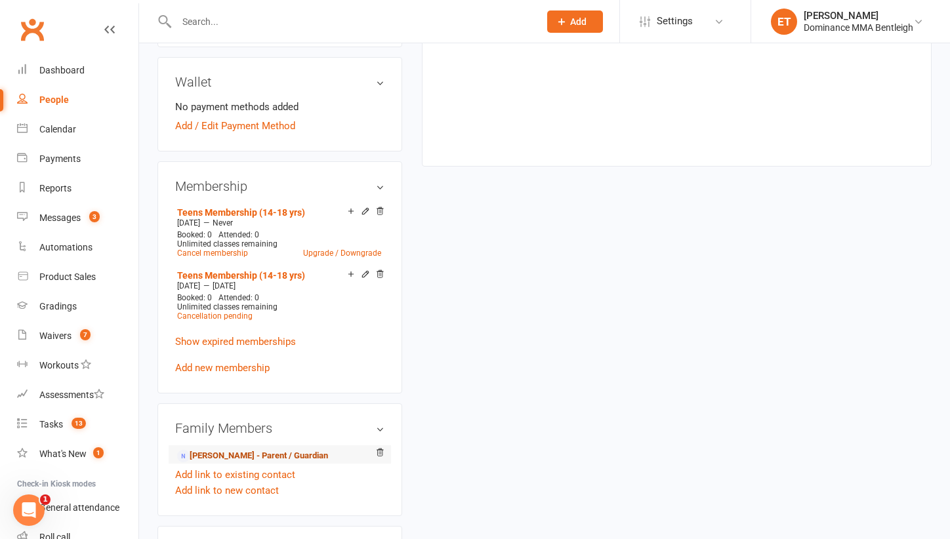
click at [231, 463] on link "Maria Rashid - Parent / Guardian" at bounding box center [252, 456] width 151 height 14
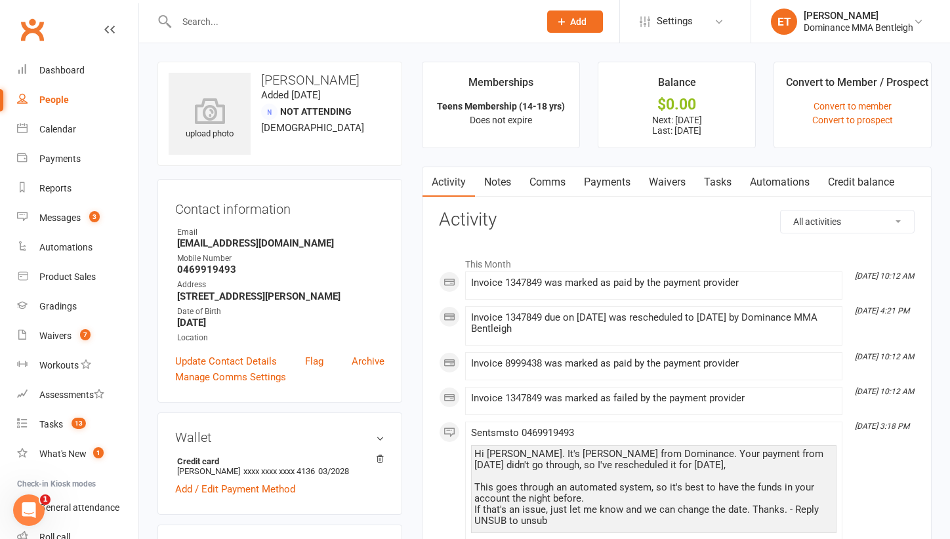
click at [615, 186] on link "Payments" at bounding box center [607, 182] width 65 height 30
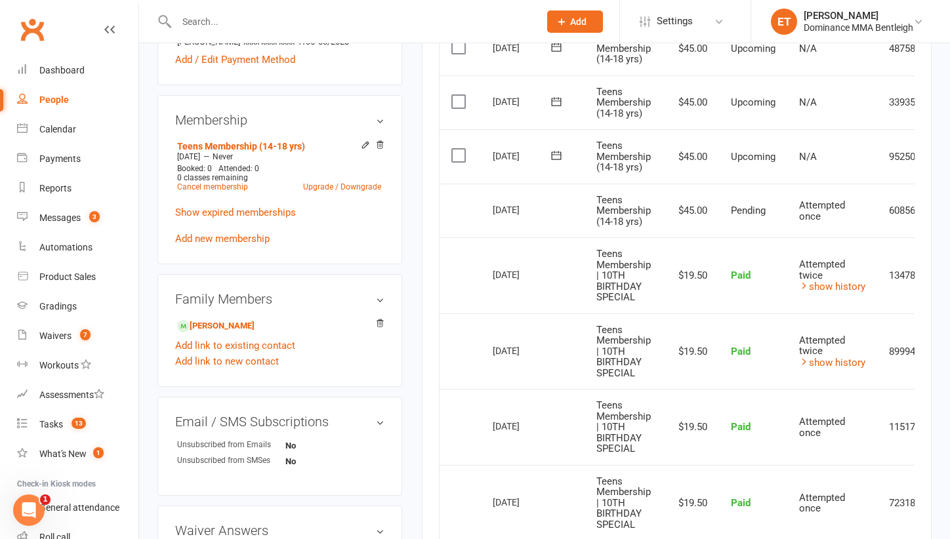
scroll to position [430, 0]
click at [839, 280] on link "show history" at bounding box center [832, 286] width 66 height 12
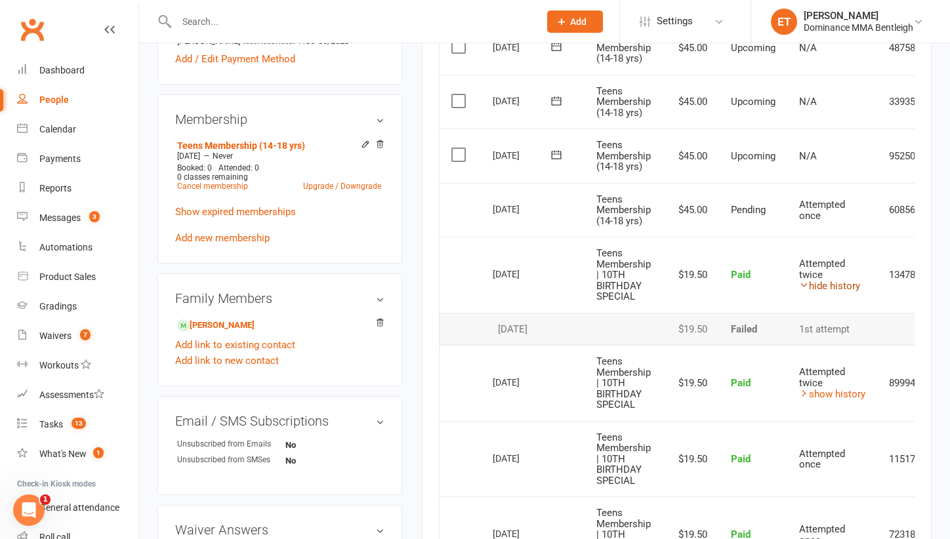
click at [823, 280] on link "hide history" at bounding box center [829, 286] width 61 height 12
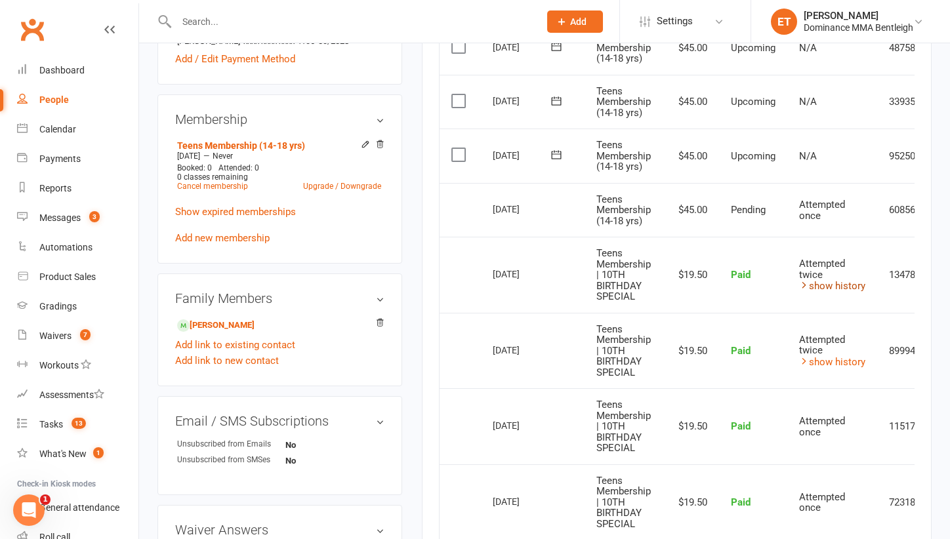
click at [823, 280] on link "show history" at bounding box center [832, 286] width 66 height 12
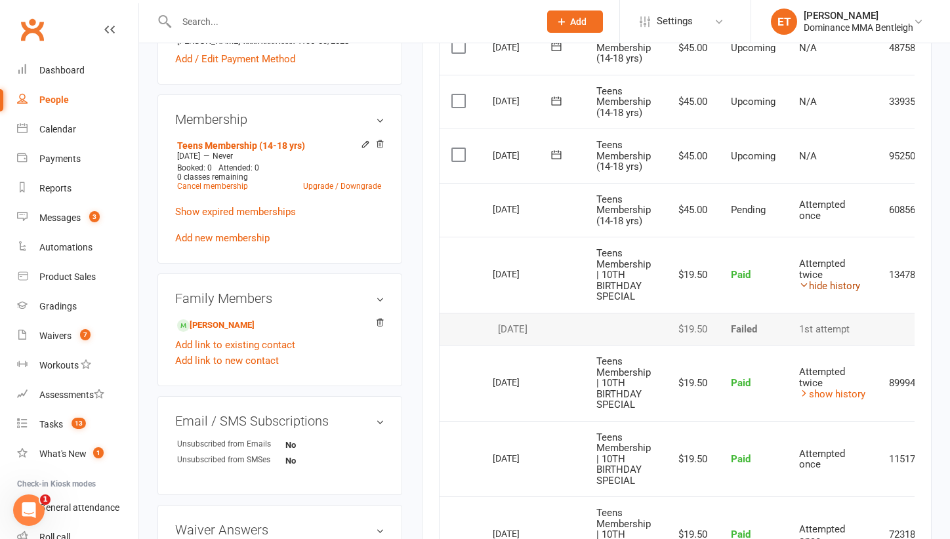
click at [823, 280] on link "hide history" at bounding box center [829, 286] width 61 height 12
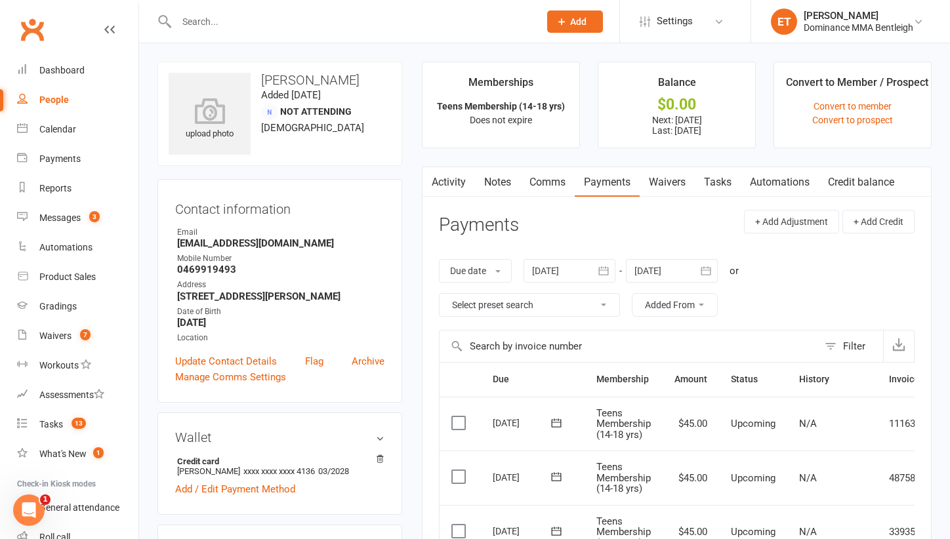
scroll to position [0, 0]
click at [97, 220] on span "3" at bounding box center [94, 216] width 10 height 11
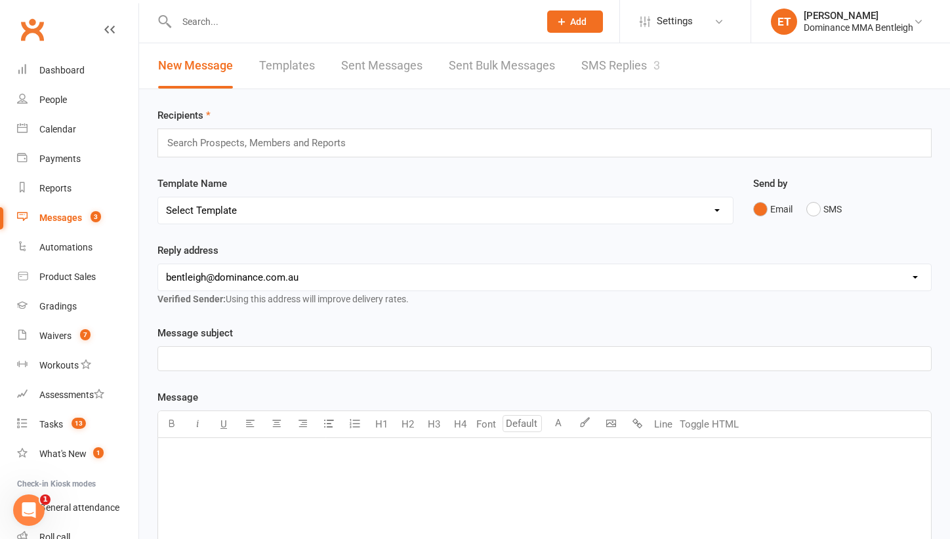
click at [609, 58] on link "SMS Replies 3" at bounding box center [620, 65] width 79 height 45
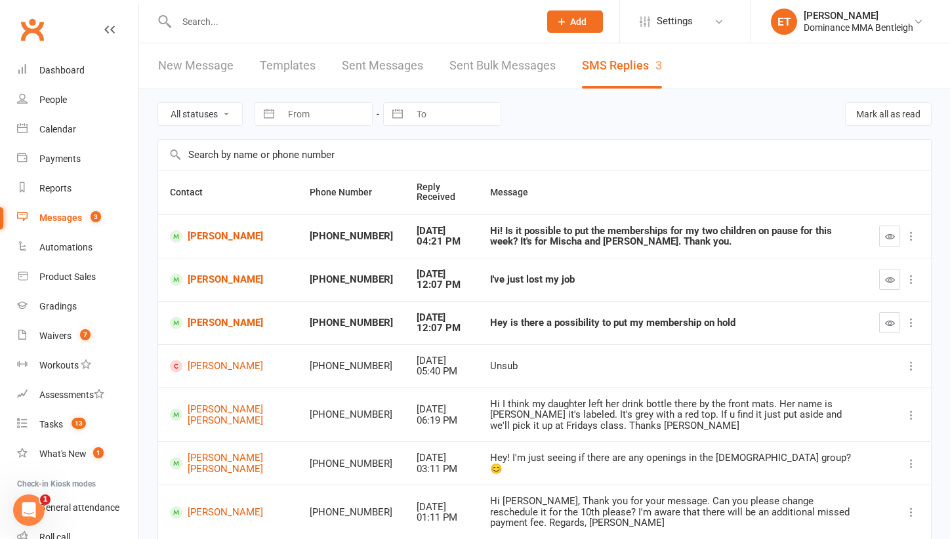
click at [899, 39] on li "ET Ellen T. Dominance MMA Bentleigh Signed in as: Dominance MMA Bentleigh Switc…" at bounding box center [850, 21] width 199 height 43
click at [58, 343] on link "Waivers 7" at bounding box center [77, 336] width 121 height 30
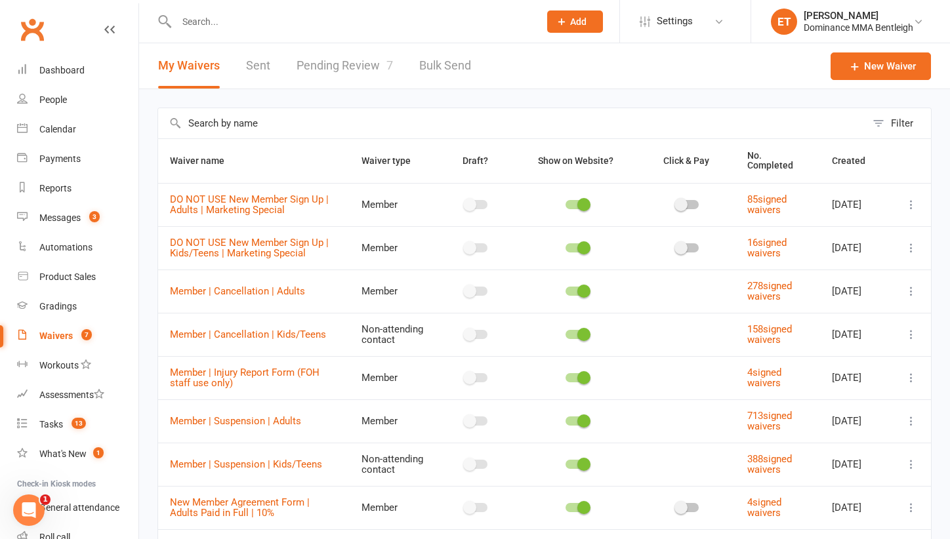
click at [360, 56] on link "Pending Review 7" at bounding box center [345, 65] width 96 height 45
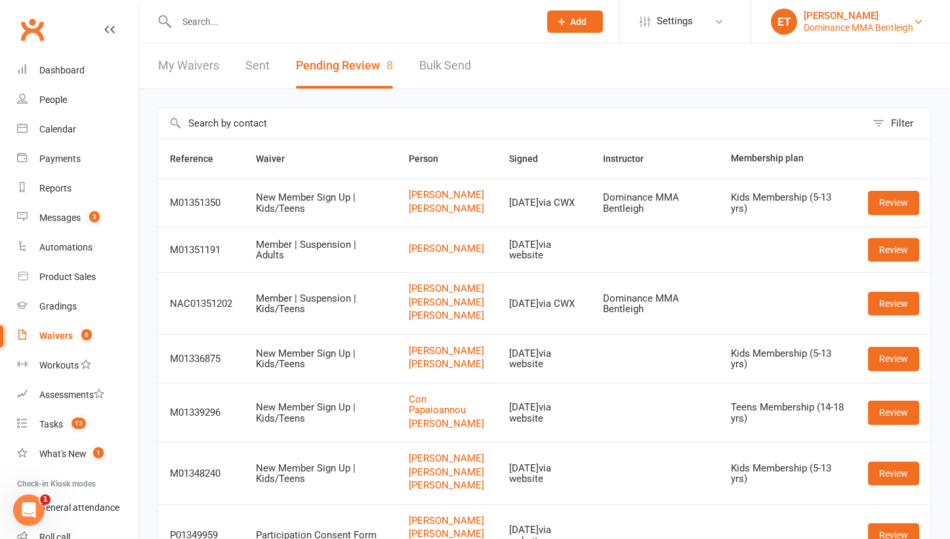
click at [886, 24] on div "Dominance MMA Bentleigh" at bounding box center [859, 28] width 110 height 12
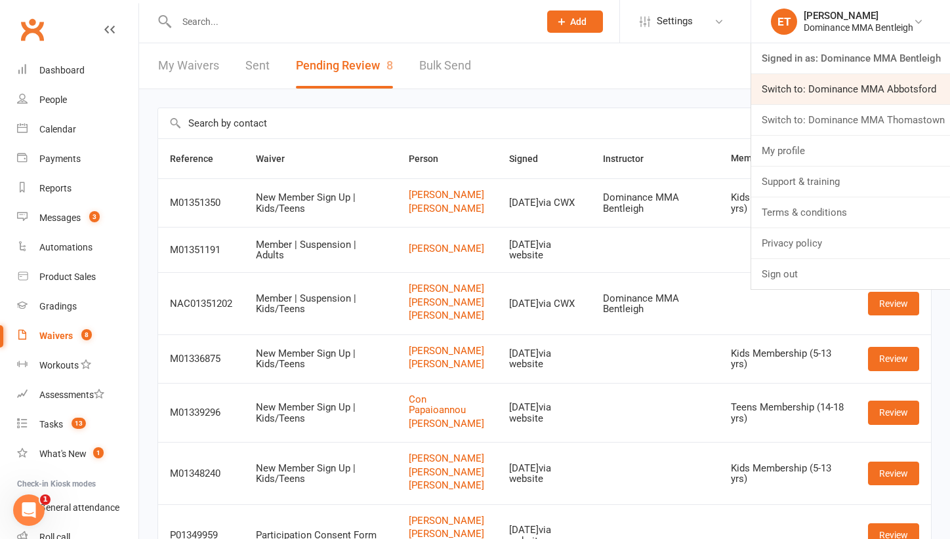
click at [855, 102] on link "Switch to: Dominance MMA Abbotsford" at bounding box center [850, 89] width 199 height 30
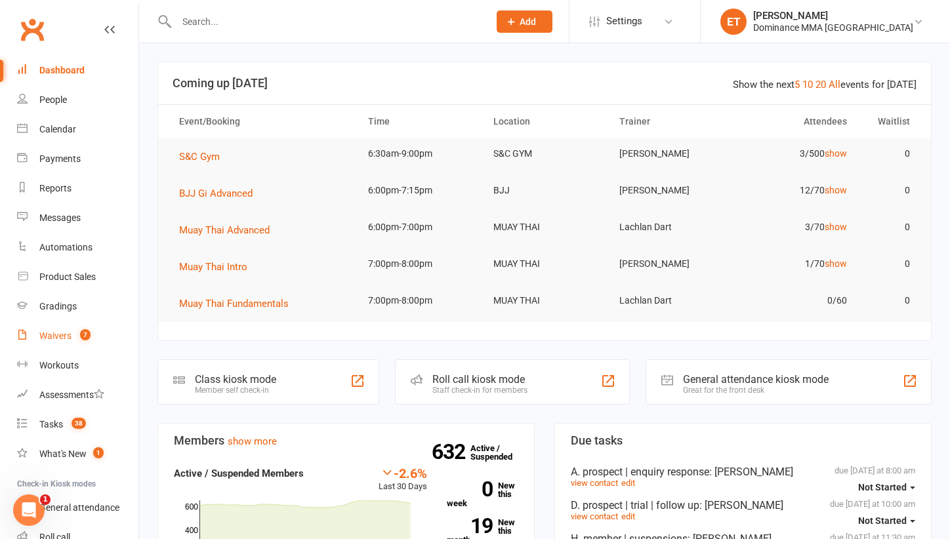
click at [91, 329] on link "Waivers 7" at bounding box center [77, 336] width 121 height 30
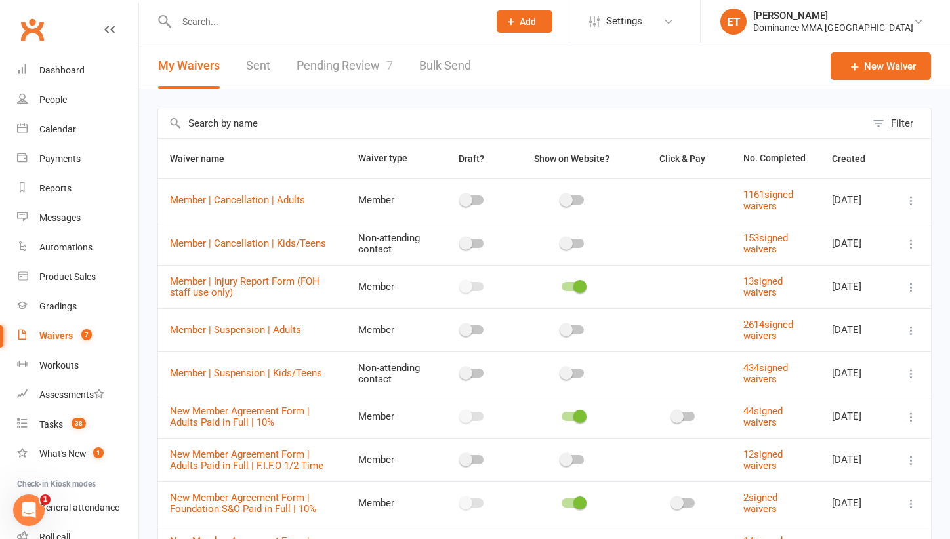
click at [372, 68] on link "Pending Review 7" at bounding box center [345, 65] width 96 height 45
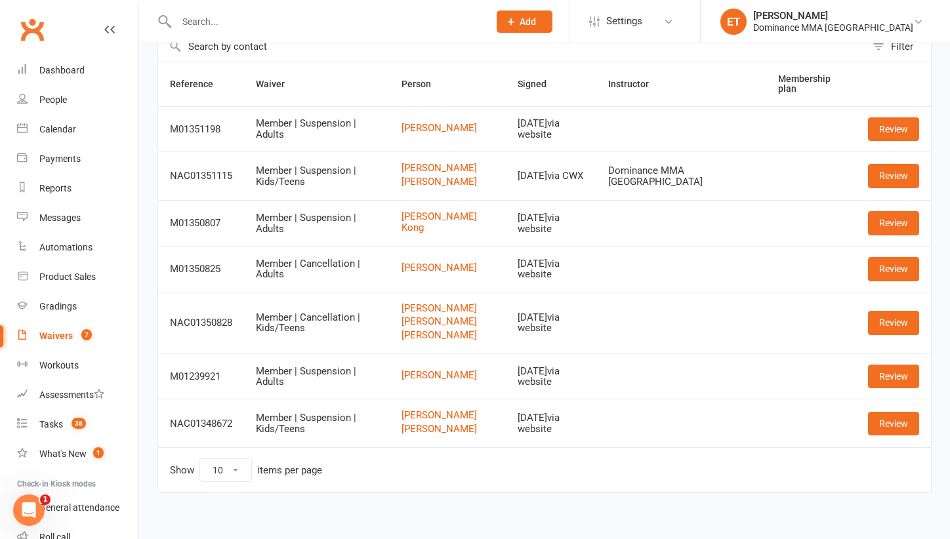
scroll to position [64, 0]
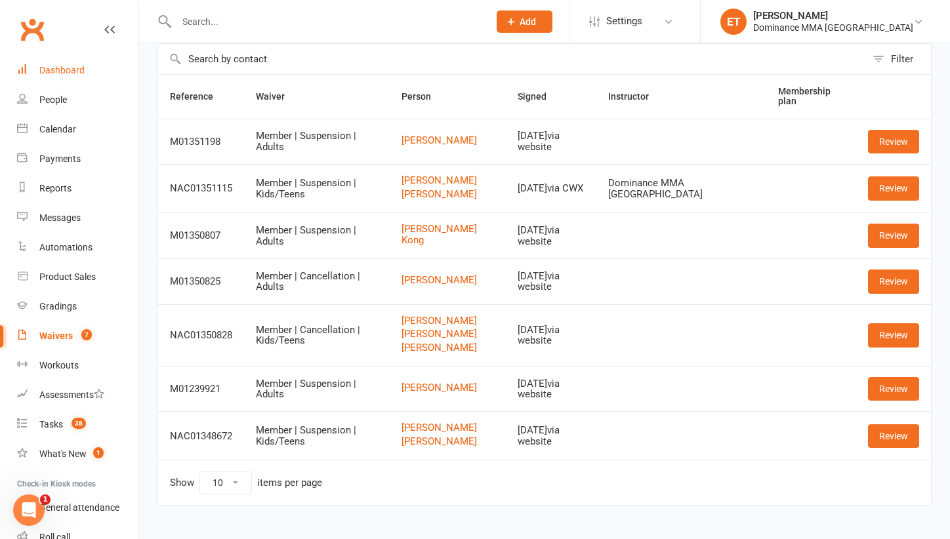
click at [47, 65] on div "Dashboard" at bounding box center [61, 70] width 45 height 10
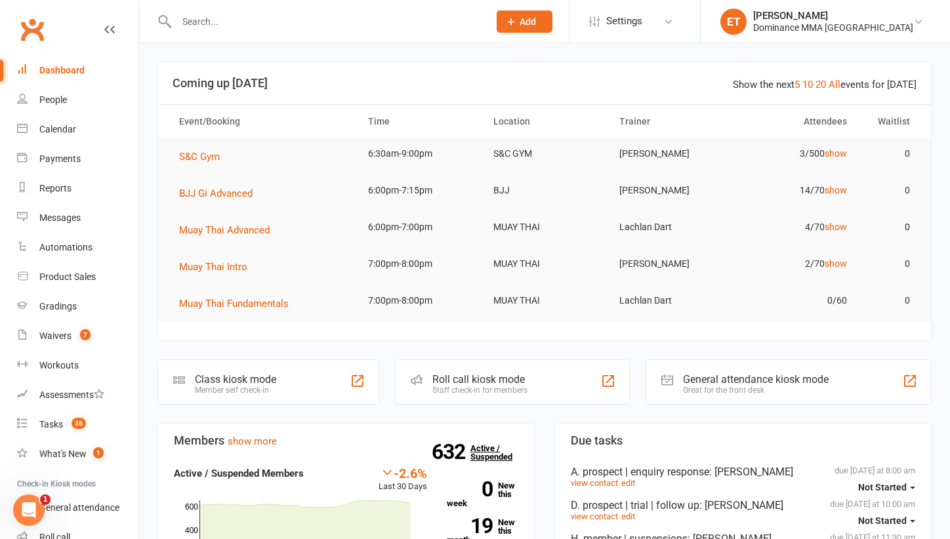
click at [486, 466] on link "632 Active / Suspended" at bounding box center [499, 452] width 58 height 37
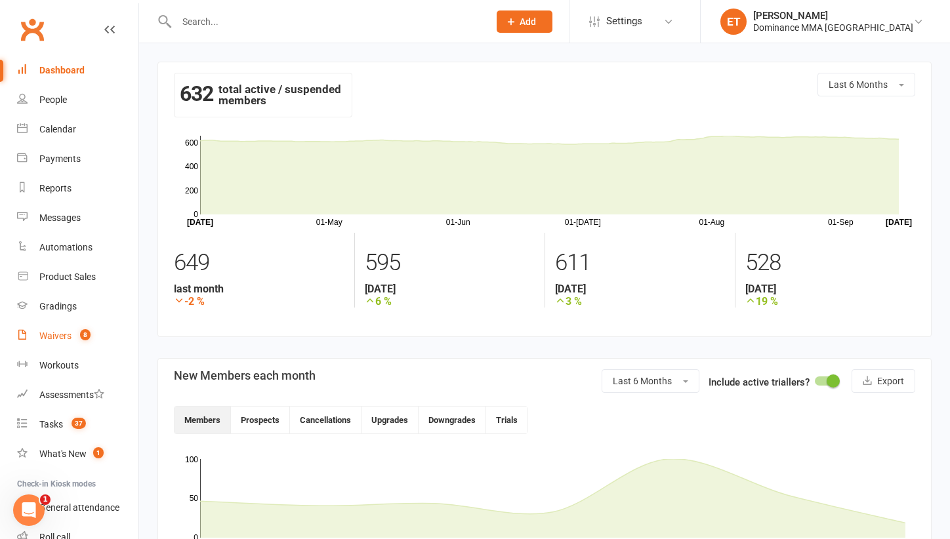
click at [70, 335] on div "Waivers" at bounding box center [55, 336] width 32 height 10
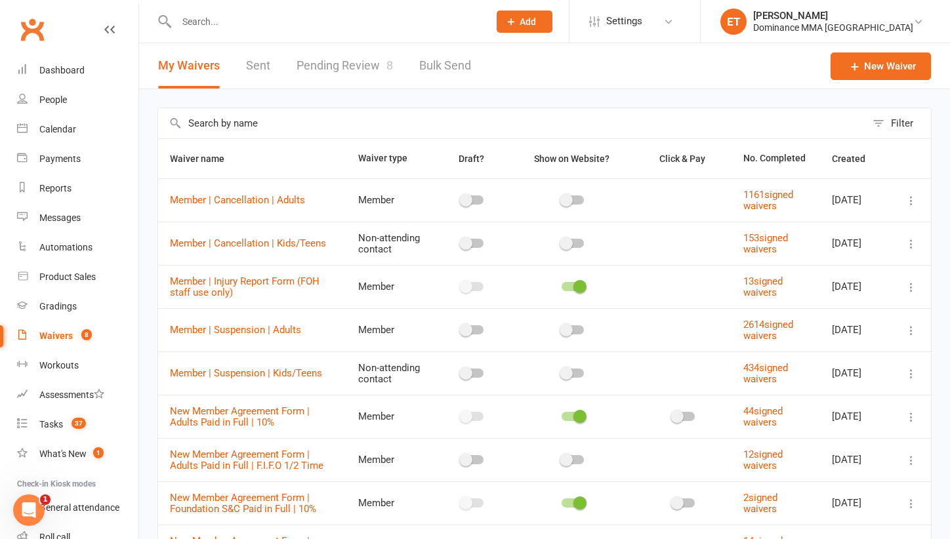
click at [337, 60] on link "Pending Review 8" at bounding box center [345, 65] width 96 height 45
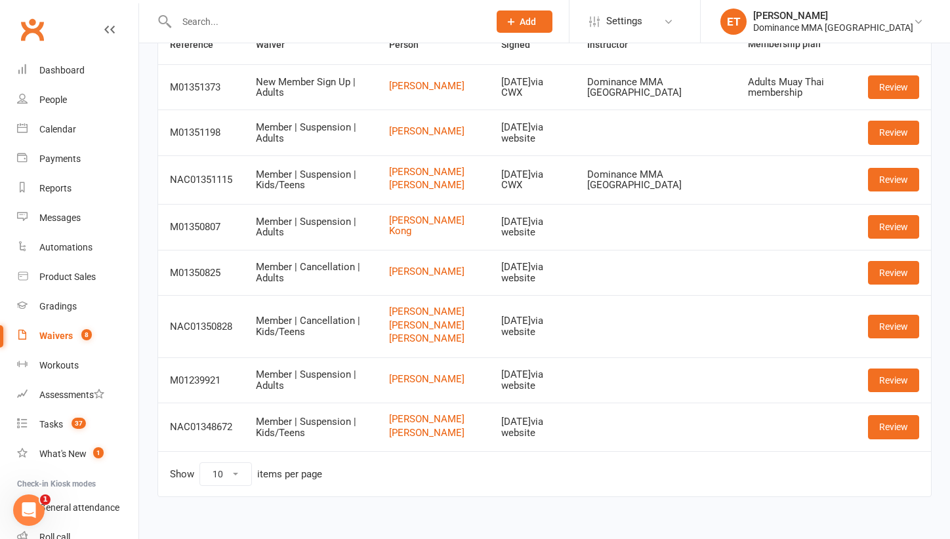
scroll to position [113, 0]
click at [70, 81] on link "Dashboard" at bounding box center [77, 71] width 121 height 30
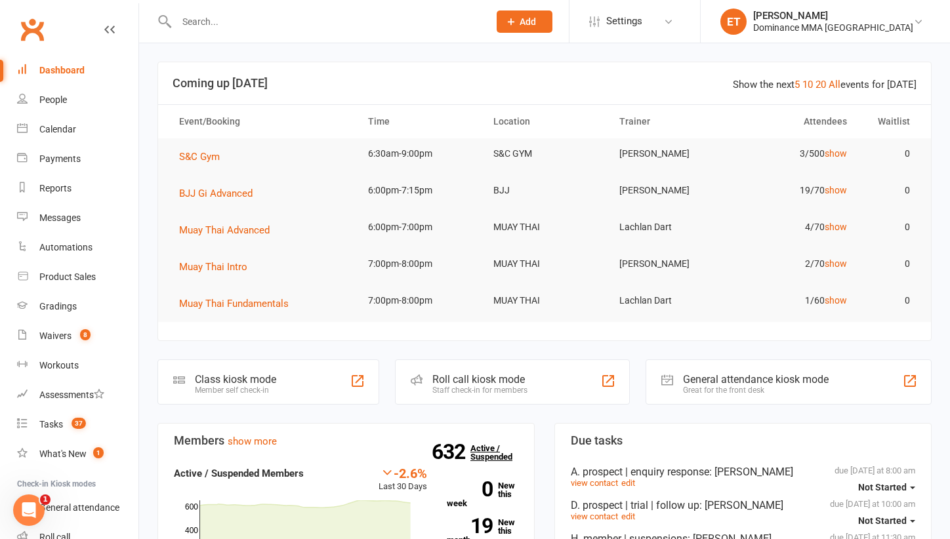
click at [501, 458] on link "632 Active / Suspended" at bounding box center [499, 452] width 58 height 37
